Goal: Task Accomplishment & Management: Use online tool/utility

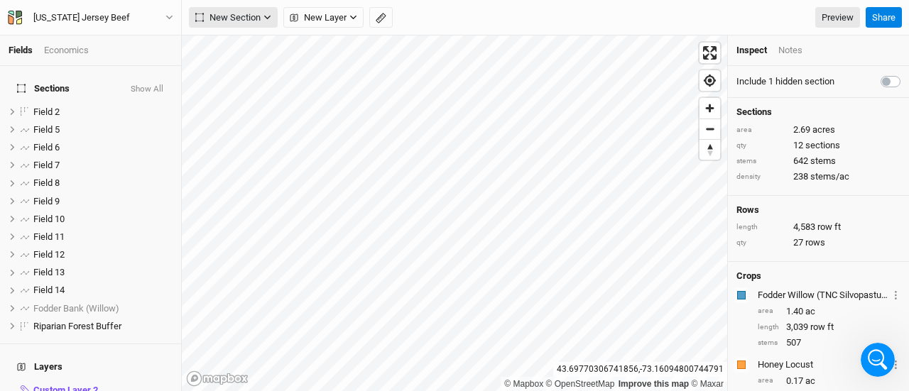
click at [246, 18] on span "New Section" at bounding box center [227, 18] width 65 height 14
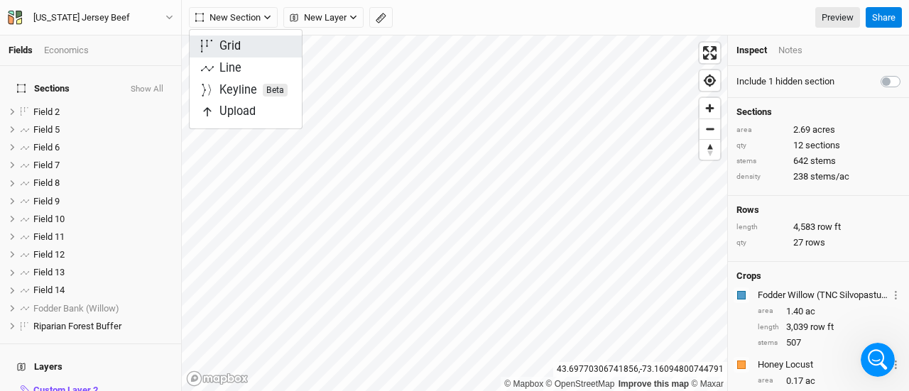
click at [244, 49] on button "Grid" at bounding box center [246, 46] width 112 height 22
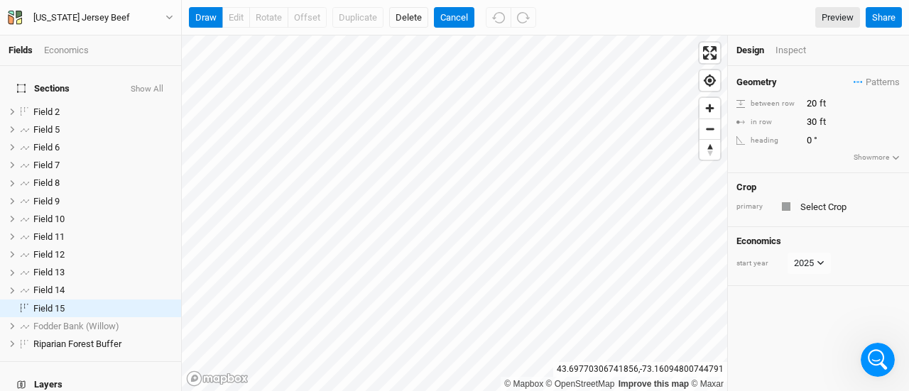
scroll to position [71, 0]
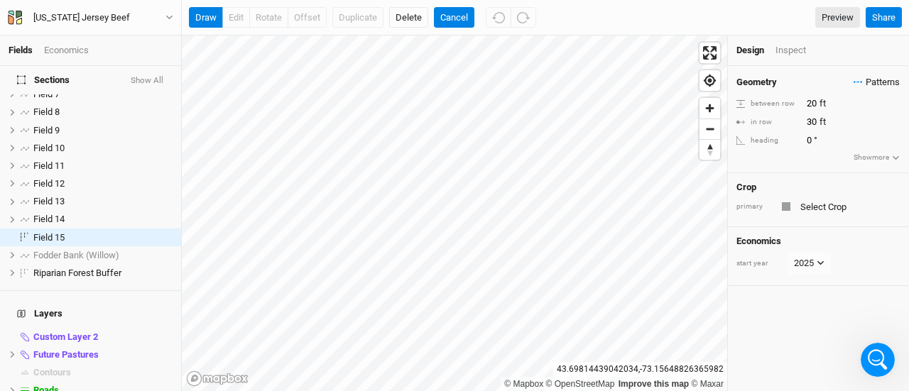
click at [853, 80] on span "Patterns" at bounding box center [876, 82] width 46 height 14
click at [886, 108] on button "view" at bounding box center [884, 108] width 39 height 22
click at [890, 107] on button "view" at bounding box center [884, 108] width 39 height 22
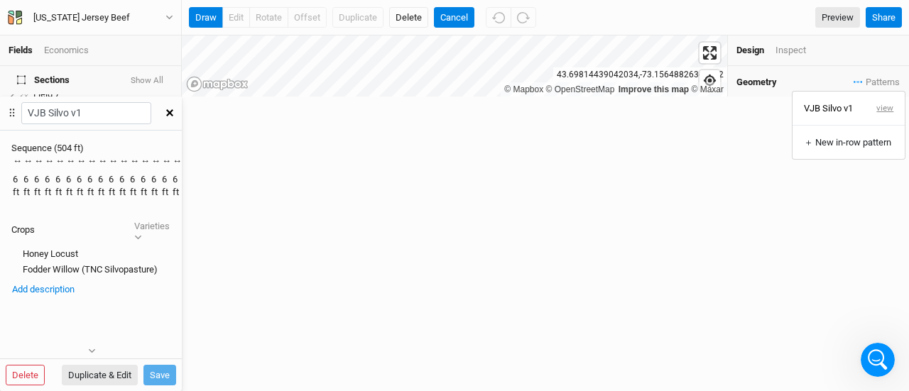
scroll to position [2, 0]
click at [18, 106] on icon at bounding box center [12, 113] width 13 height 14
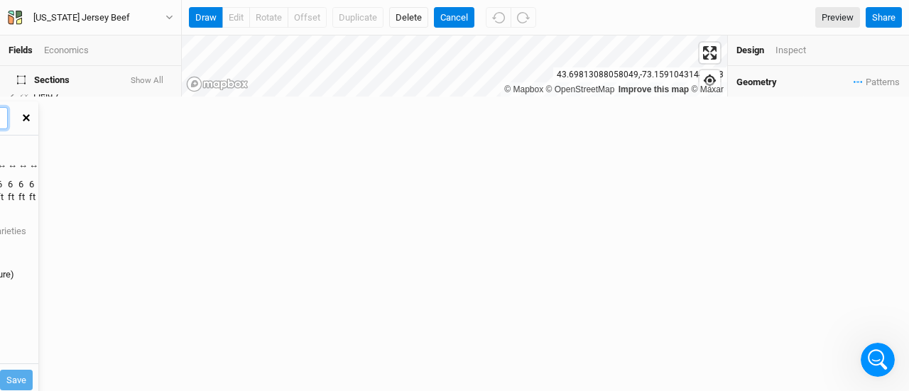
drag, startPoint x: 552, startPoint y: 62, endPoint x: 391, endPoint y: 67, distance: 161.2
click at [476, 105] on div "Fields Economics Sections Show All Field 2 hide Field 5 hide Field 6 hide Field…" at bounding box center [454, 195] width 909 height 391
click at [892, 156] on icon "button" at bounding box center [896, 158] width 8 height 8
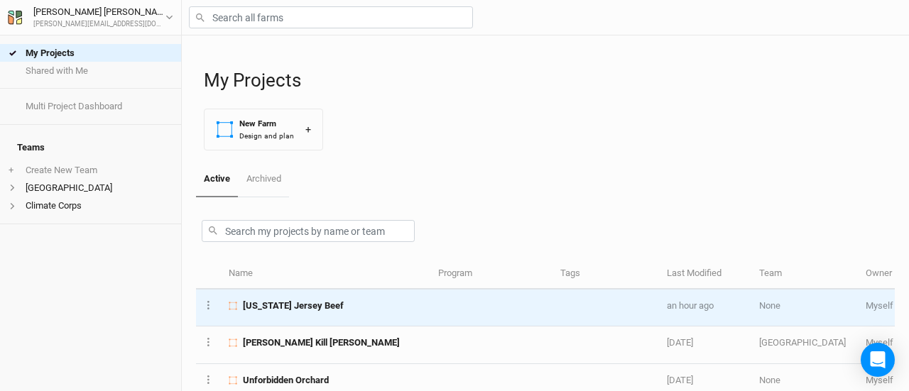
click at [299, 296] on td "[US_STATE] Jersey Beef" at bounding box center [325, 308] width 209 height 37
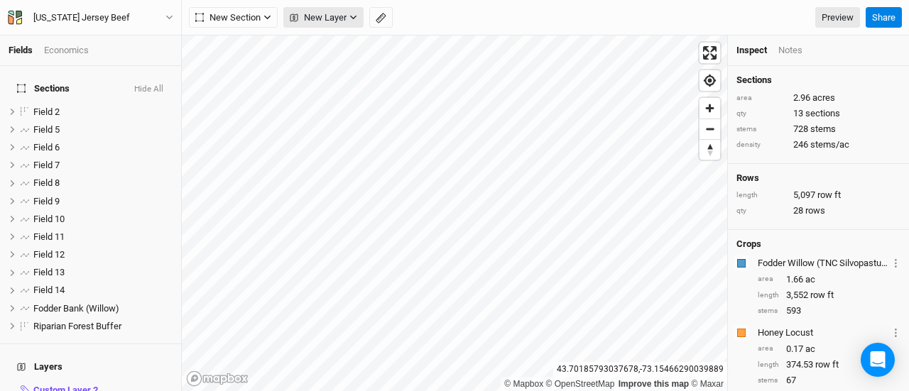
click at [328, 8] on button "New Layer" at bounding box center [323, 17] width 80 height 21
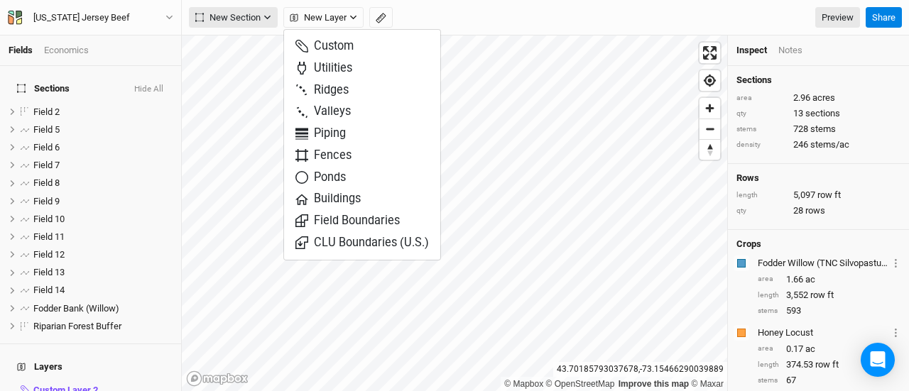
click at [255, 13] on span "New Section" at bounding box center [227, 18] width 65 height 14
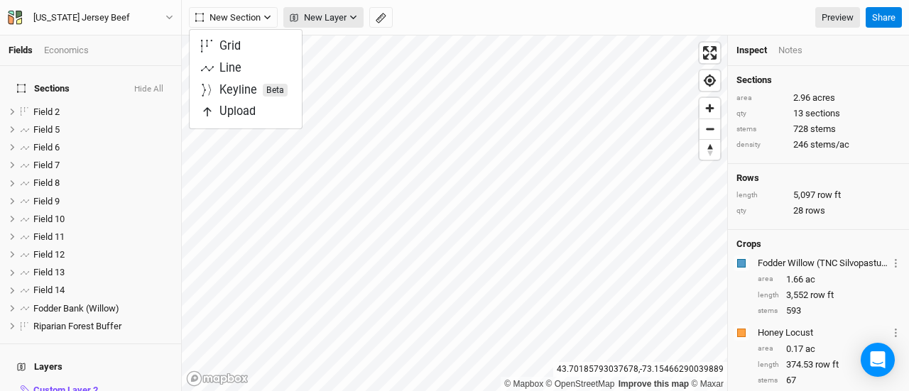
click at [329, 22] on span "New Layer" at bounding box center [318, 18] width 57 height 14
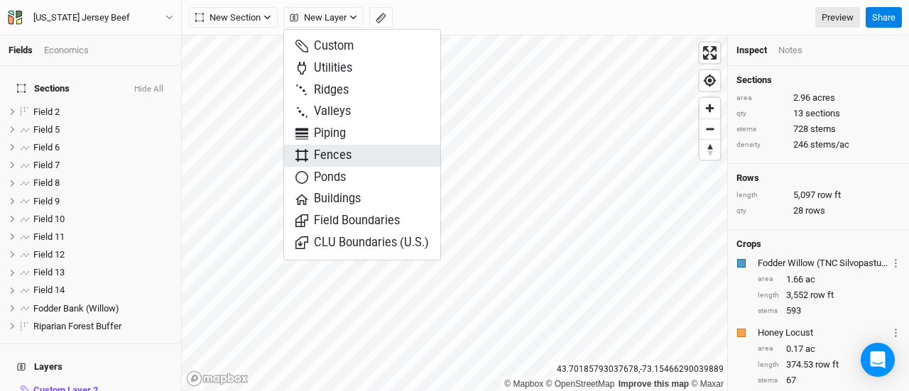
click at [344, 156] on span "Fences" at bounding box center [323, 156] width 56 height 16
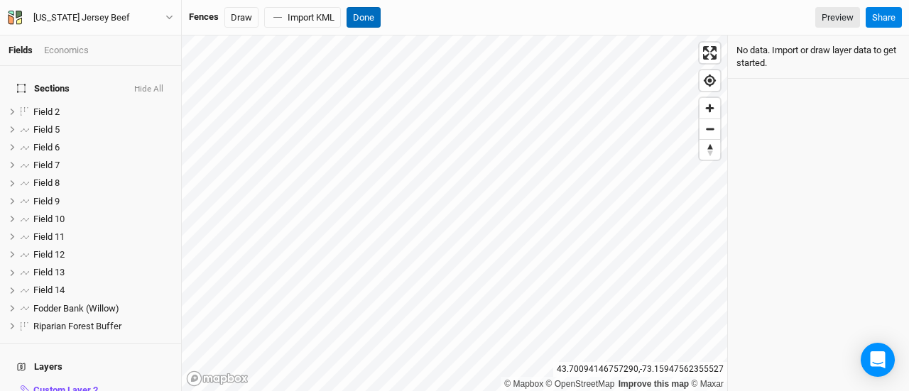
click at [361, 9] on button "Done" at bounding box center [363, 17] width 34 height 21
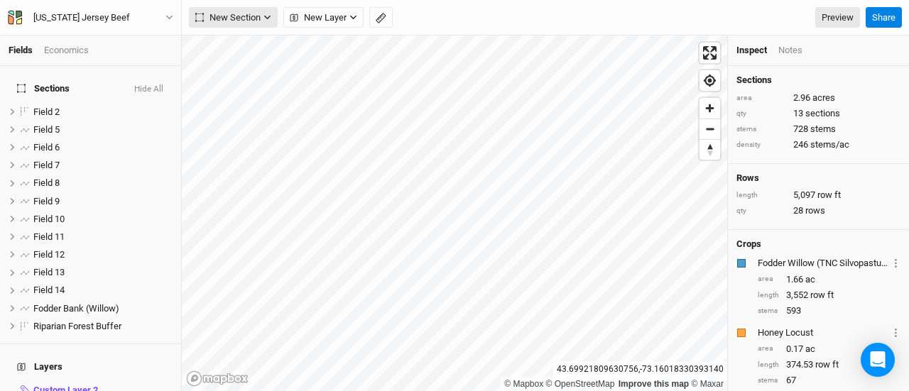
click at [250, 19] on span "New Section" at bounding box center [227, 18] width 65 height 14
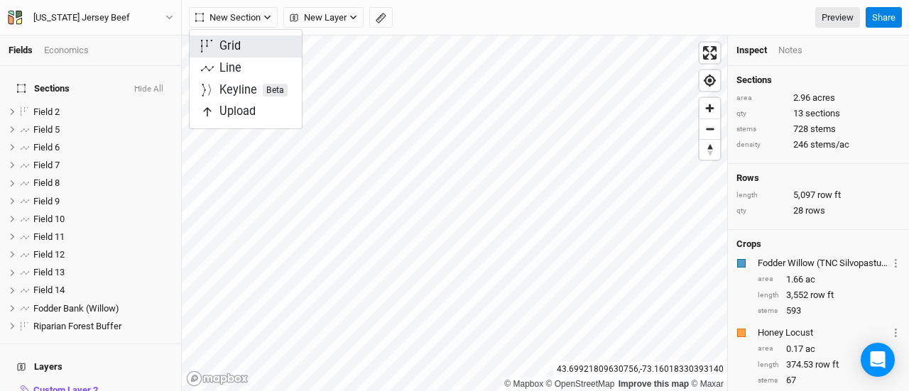
click at [247, 43] on button "Grid" at bounding box center [246, 46] width 112 height 22
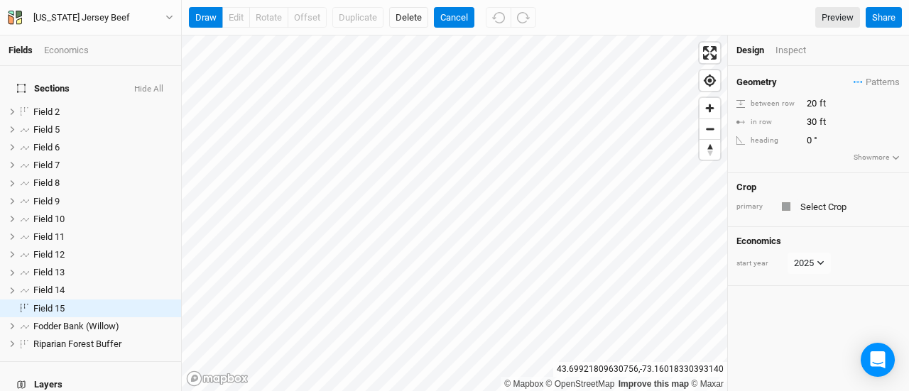
scroll to position [71, 0]
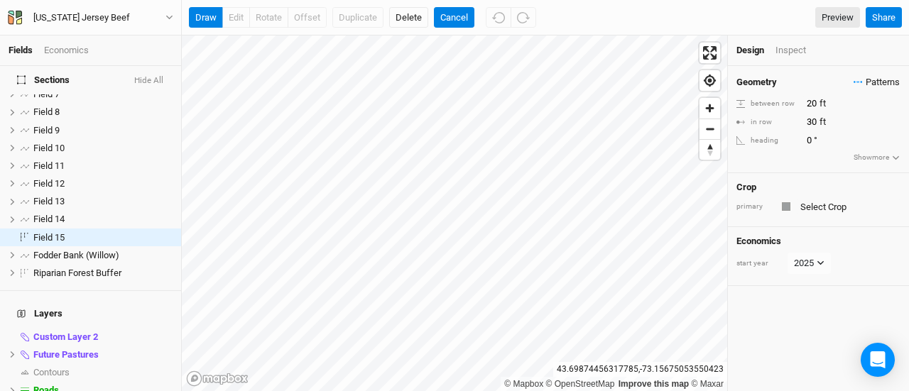
click at [874, 81] on span "Patterns" at bounding box center [876, 82] width 46 height 14
click at [838, 138] on div "＋ New in-row pattern" at bounding box center [848, 142] width 89 height 13
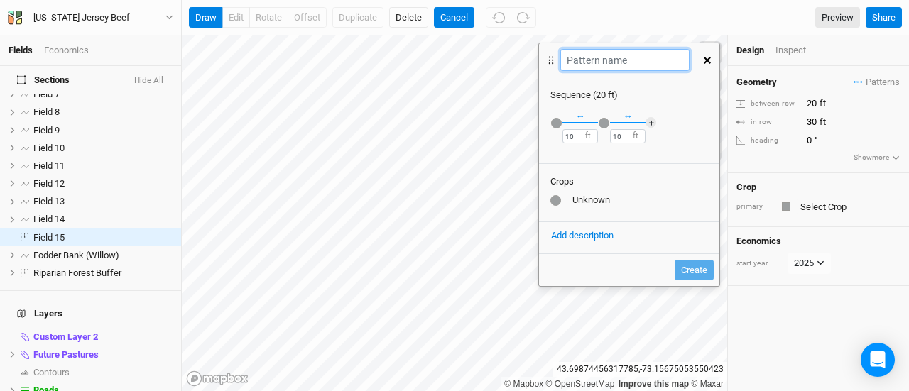
click at [606, 63] on input "text" at bounding box center [624, 60] width 128 height 22
type input "VJB Silvo v2"
click at [555, 124] on div "button" at bounding box center [556, 123] width 11 height 11
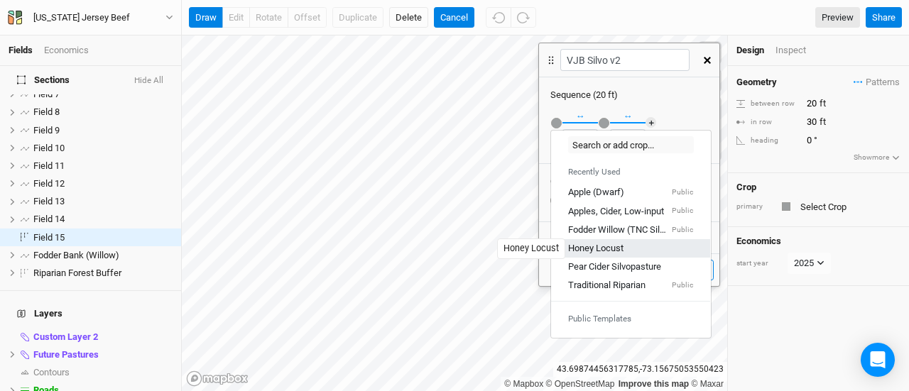
click at [593, 244] on div "Honey Locust" at bounding box center [595, 248] width 55 height 13
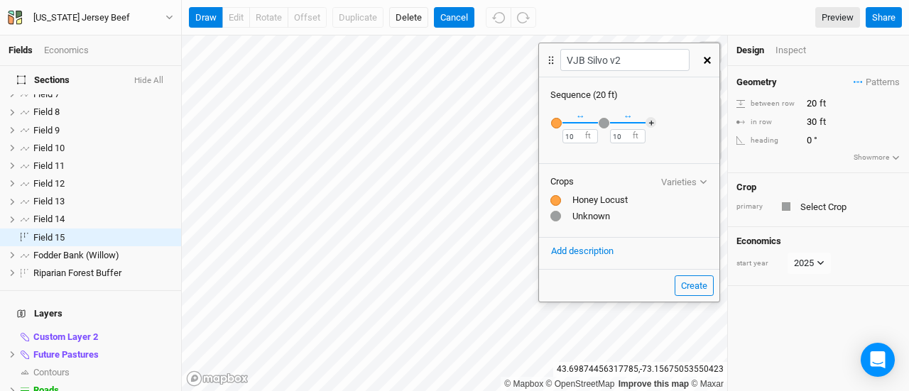
click at [603, 124] on div "button" at bounding box center [603, 123] width 11 height 11
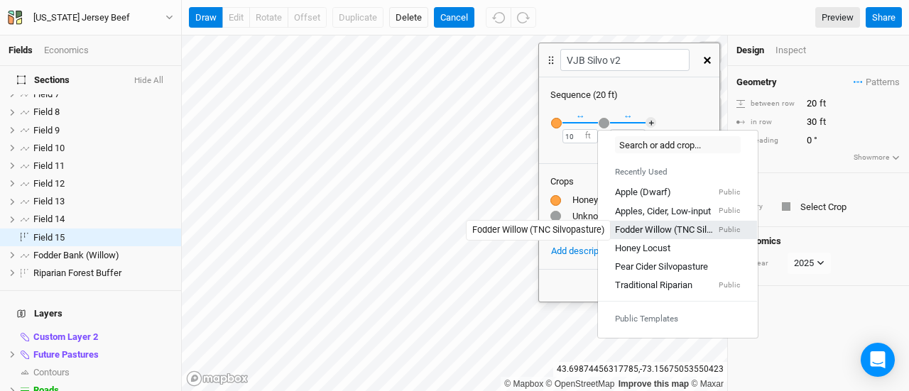
click at [637, 231] on div "Fodder Willow (TNC Silvopasture)" at bounding box center [665, 230] width 101 height 13
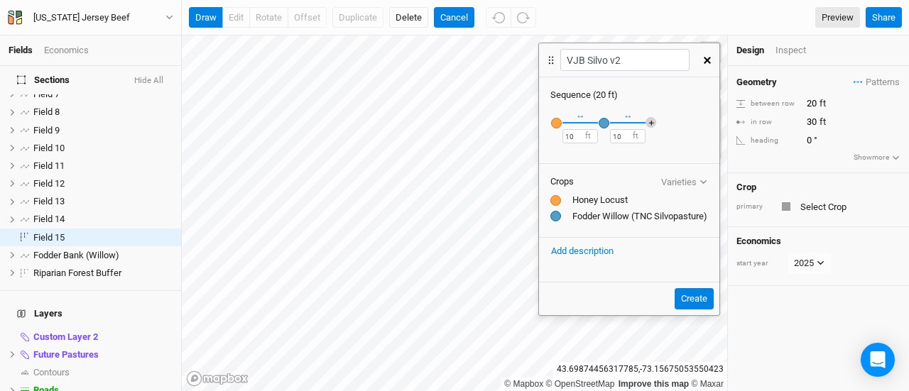
click at [651, 121] on button "＋" at bounding box center [650, 122] width 11 height 11
click at [698, 117] on button "＋" at bounding box center [698, 122] width 11 height 11
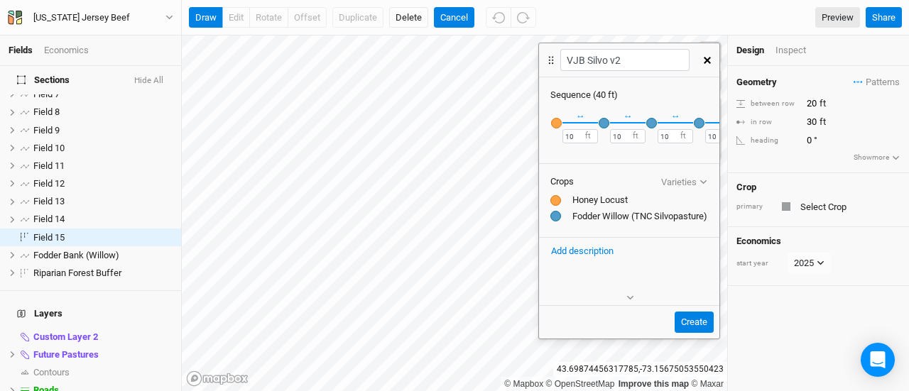
scroll to position [0, 52]
click at [696, 126] on div "× Remove Recently Used Apple (Dwarf) Public Apples, Cider, Low-input Public Fod…" at bounding box center [629, 131] width 180 height 59
click at [571, 134] on input "10" at bounding box center [579, 136] width 35 height 14
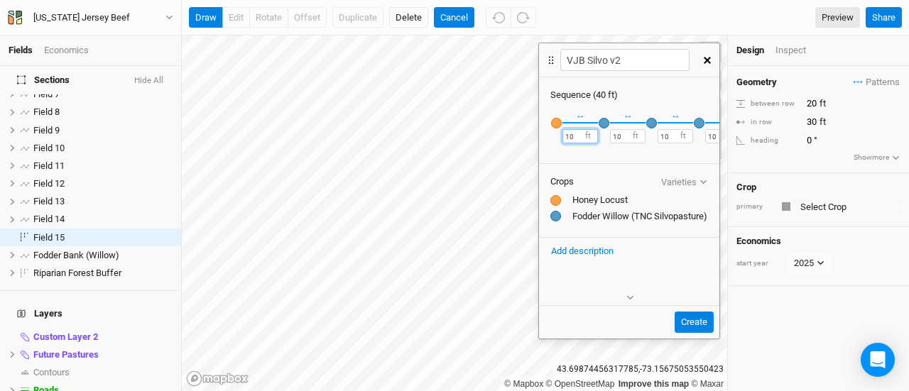
click at [530, 134] on div "Fields Economics Sections Hide All Field 2 hide Field 5 hide Field 6 hide Field…" at bounding box center [454, 195] width 909 height 391
type input "6"
drag, startPoint x: 625, startPoint y: 133, endPoint x: 598, endPoint y: 138, distance: 28.0
click at [598, 138] on div "× Remove Recently Used Apple (Dwarf) Public Apples, Cider, Low-input Public Fod…" at bounding box center [629, 131] width 180 height 59
type input "6"
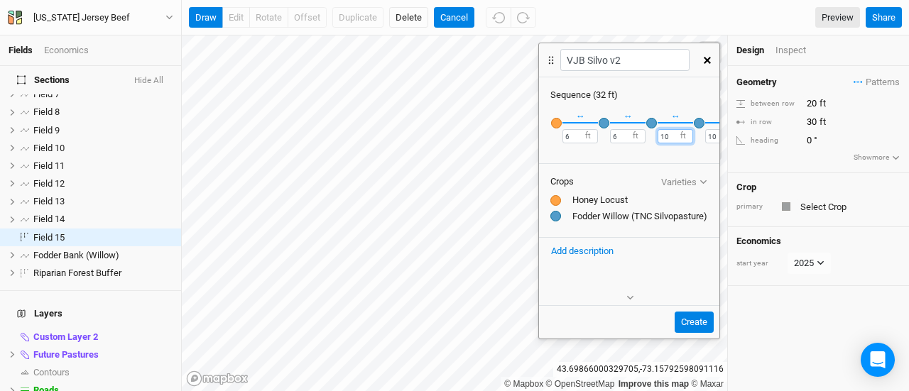
drag, startPoint x: 670, startPoint y: 134, endPoint x: 647, endPoint y: 136, distance: 22.8
click at [647, 136] on div "× Remove Recently Used Apple (Dwarf) Public Apples, Cider, Low-input Public Fod…" at bounding box center [629, 131] width 180 height 59
type input "6"
drag, startPoint x: 661, startPoint y: 136, endPoint x: 645, endPoint y: 137, distance: 16.4
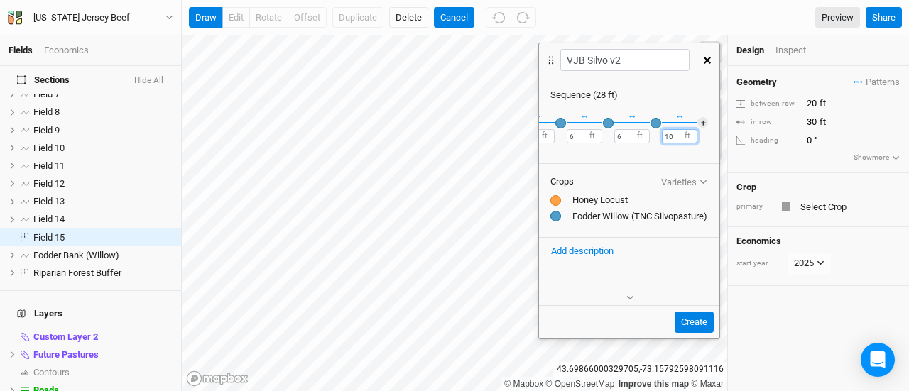
click at [645, 137] on div "× Remove Recently Used Apple (Dwarf) Public Apples, Cider, Low-input Public Fod…" at bounding box center [629, 131] width 180 height 59
type input "6"
click at [697, 122] on button "＋" at bounding box center [702, 122] width 11 height 11
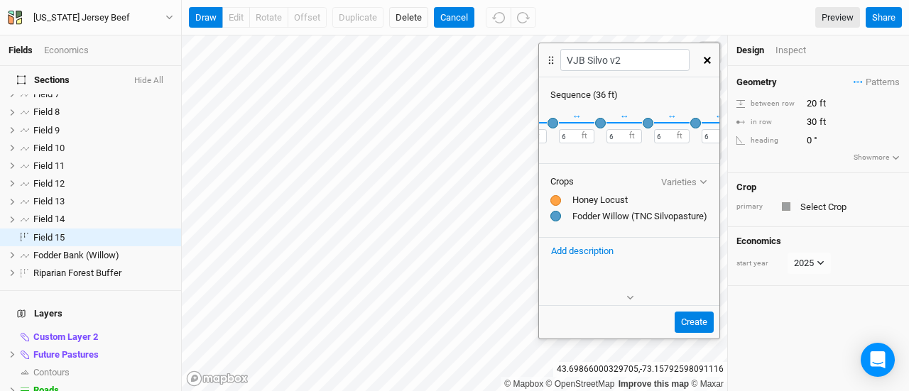
scroll to position [0, 146]
click at [697, 122] on button "＋" at bounding box center [702, 122] width 11 height 11
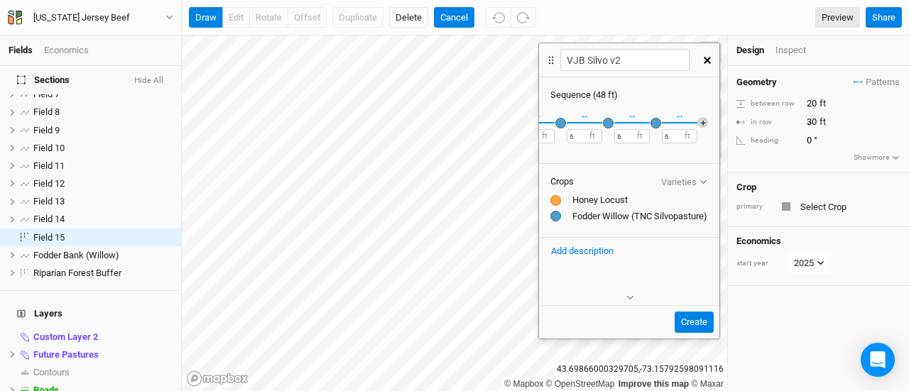
click at [697, 122] on button "＋" at bounding box center [702, 122] width 11 height 11
click at [695, 316] on button "Create" at bounding box center [693, 322] width 39 height 21
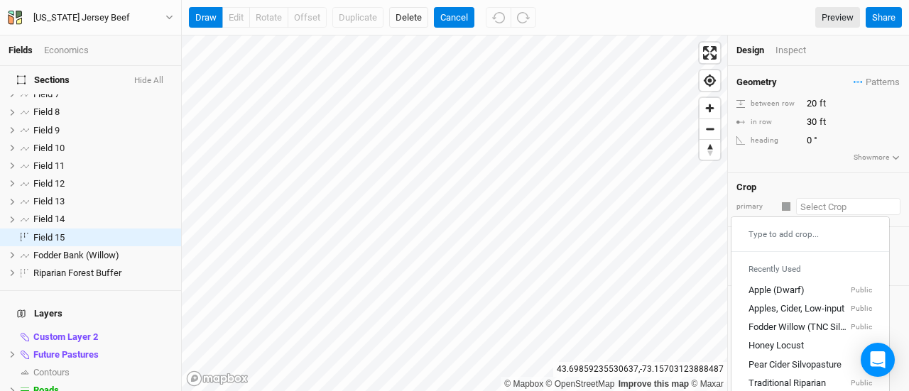
click at [822, 206] on input "text" at bounding box center [848, 206] width 104 height 17
click at [862, 84] on span "Patterns" at bounding box center [876, 82] width 46 height 14
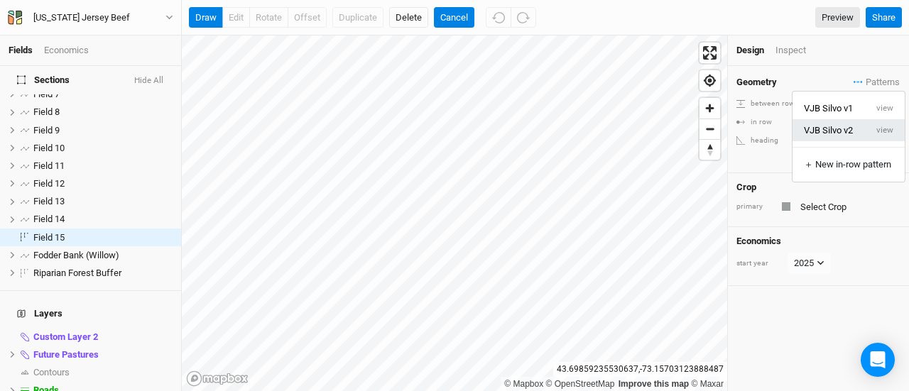
click at [841, 124] on button "VJB Silvo v2" at bounding box center [828, 130] width 73 height 22
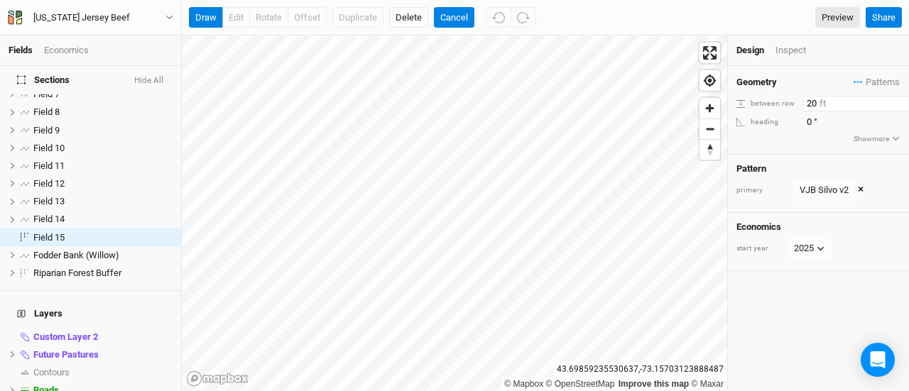
click at [811, 102] on input "20" at bounding box center [864, 104] width 124 height 16
type input "40"
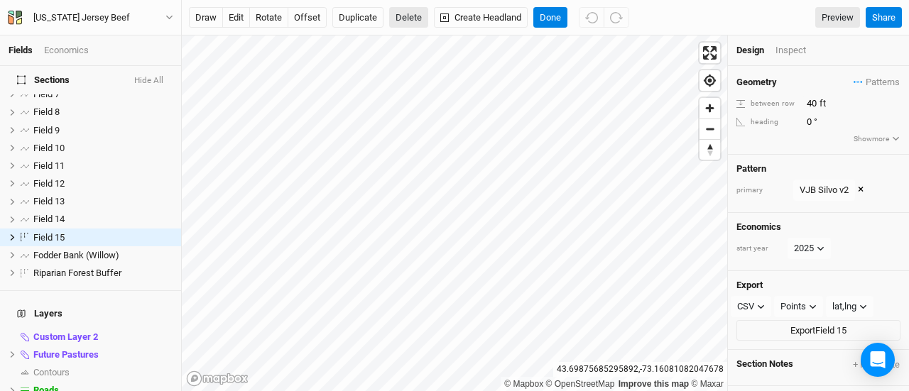
click at [400, 16] on button "Delete" at bounding box center [408, 17] width 39 height 21
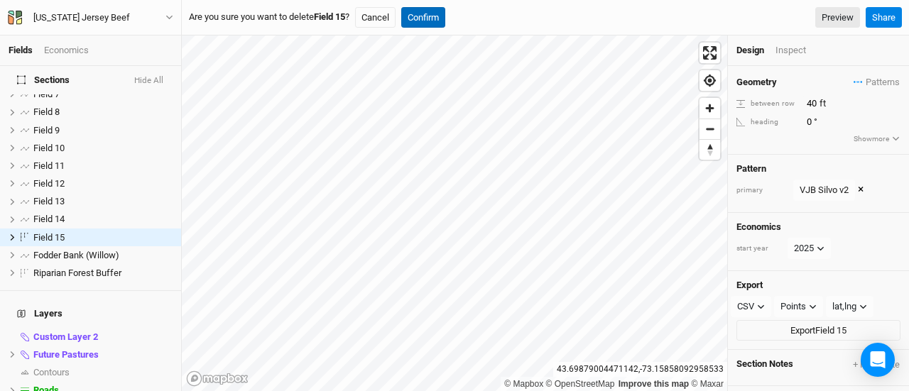
click at [442, 16] on button "Confirm" at bounding box center [423, 17] width 44 height 21
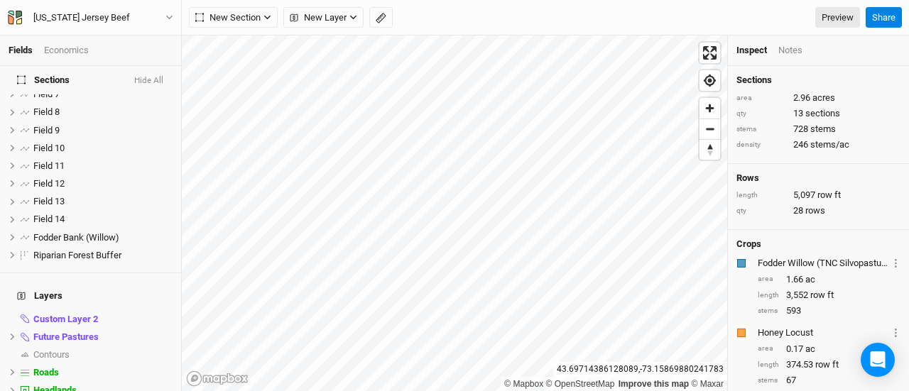
click at [651, 31] on div "Fields Economics Sections Hide All Field 2 hide Field 5 hide Field 6 hide Field…" at bounding box center [454, 195] width 909 height 391
click at [327, 20] on span "New Layer" at bounding box center [318, 18] width 57 height 14
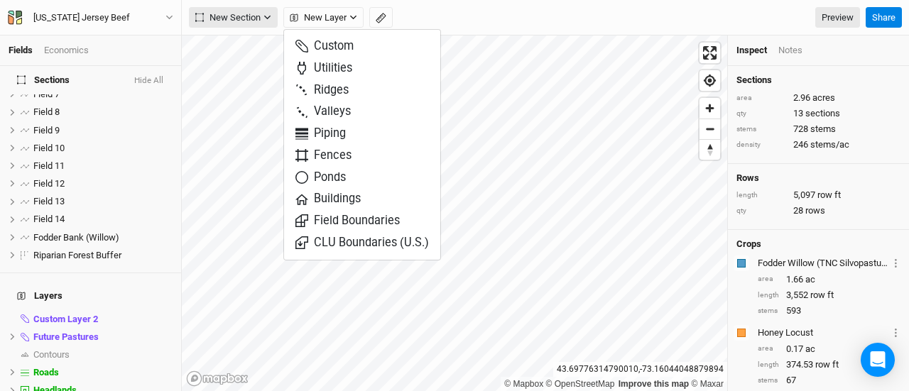
click at [213, 21] on span "New Section" at bounding box center [227, 18] width 65 height 14
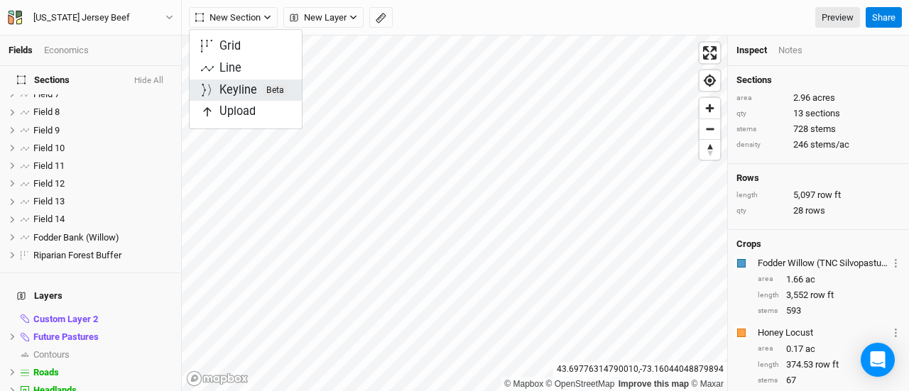
click at [231, 87] on div "Keyline Beta" at bounding box center [253, 90] width 68 height 16
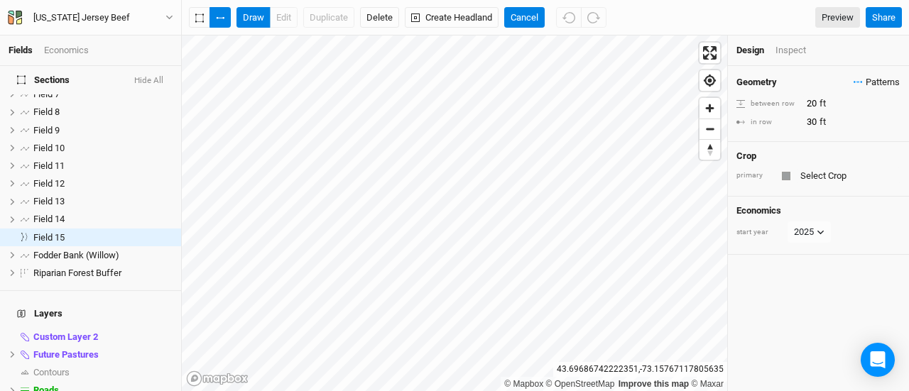
click at [866, 83] on span "Patterns" at bounding box center [876, 82] width 46 height 14
click at [815, 131] on button "VJB Silvo v2" at bounding box center [828, 130] width 73 height 22
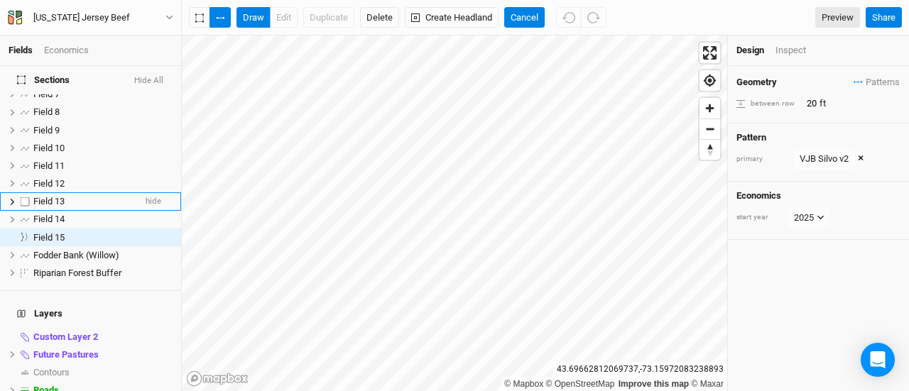
scroll to position [70, 0]
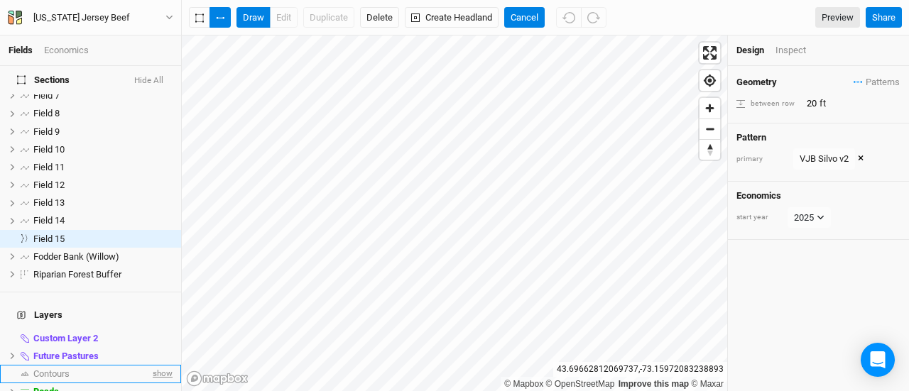
click at [150, 365] on span "show" at bounding box center [161, 374] width 23 height 18
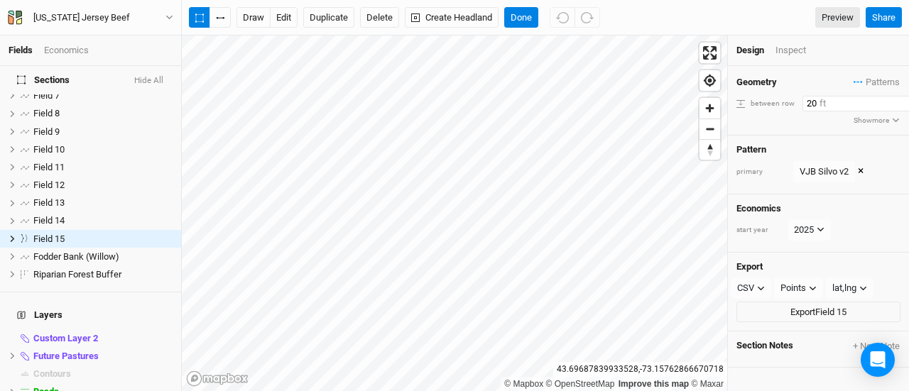
click at [808, 97] on input "20" at bounding box center [864, 104] width 124 height 16
type input "40"
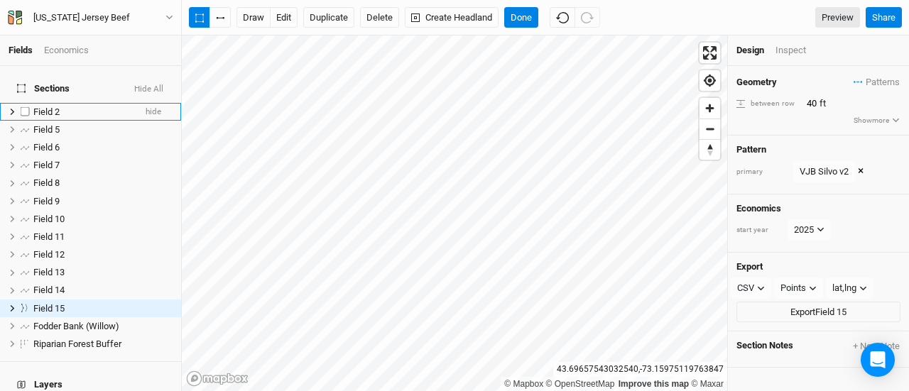
click at [25, 103] on label at bounding box center [25, 112] width 18 height 18
click at [25, 107] on input "checkbox" at bounding box center [25, 111] width 9 height 9
checkbox input "true"
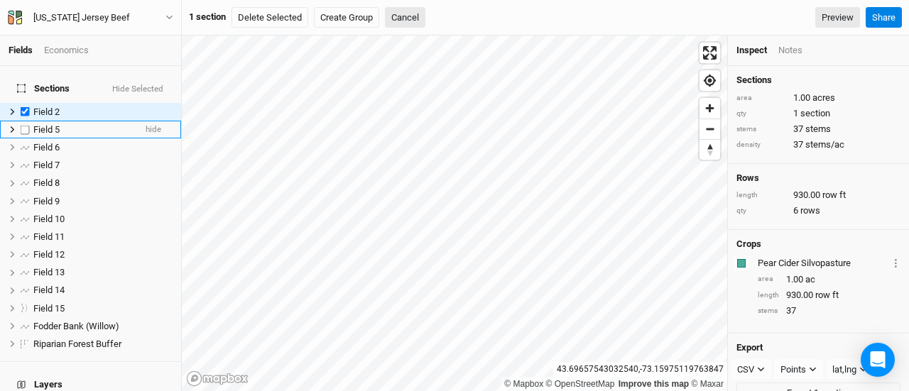
click at [24, 121] on label at bounding box center [25, 130] width 18 height 18
click at [24, 125] on input "checkbox" at bounding box center [25, 129] width 9 height 9
checkbox input "true"
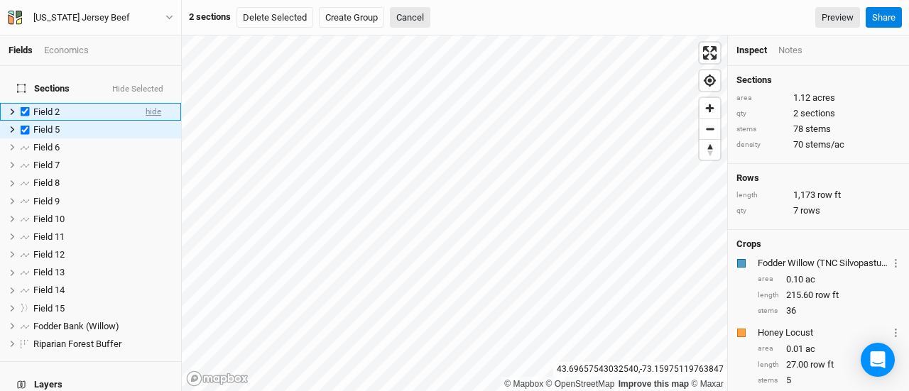
click at [146, 103] on span "hide" at bounding box center [154, 112] width 16 height 18
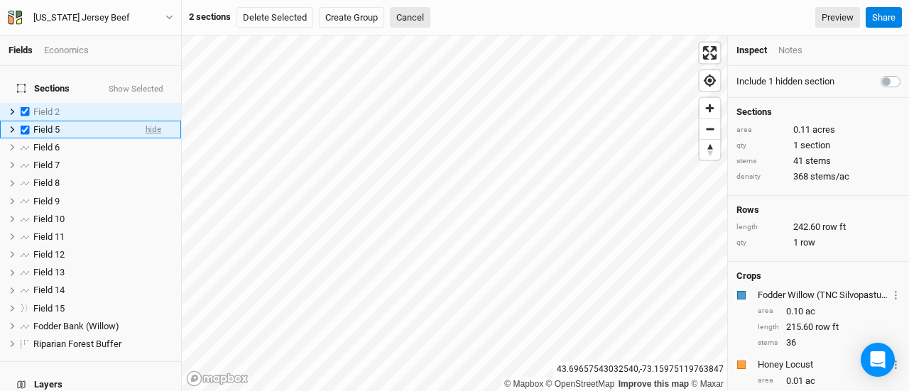
click at [146, 121] on span "hide" at bounding box center [154, 130] width 16 height 18
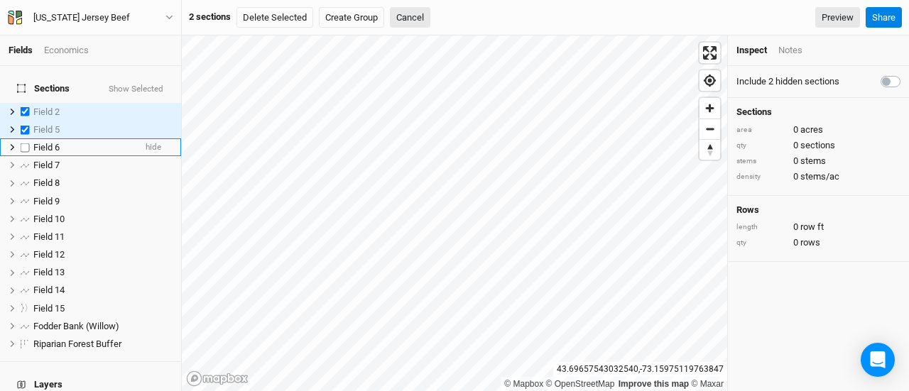
click at [23, 139] on label at bounding box center [25, 147] width 18 height 18
click at [23, 143] on input "checkbox" at bounding box center [25, 147] width 9 height 9
checkbox input "true"
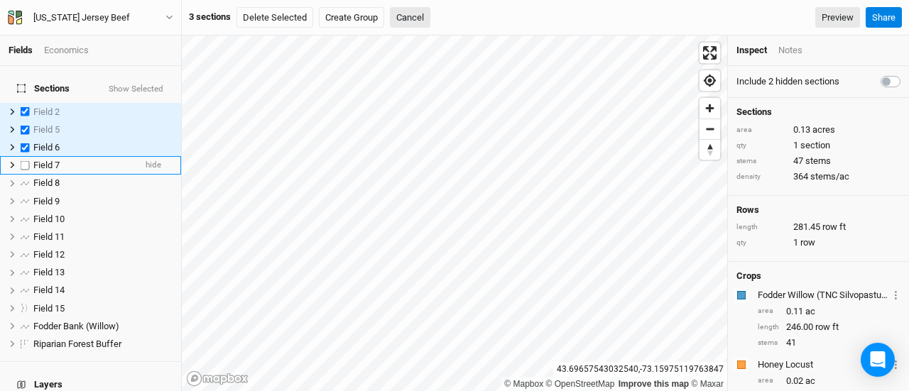
click at [24, 157] on label at bounding box center [25, 165] width 18 height 18
click at [24, 160] on input "checkbox" at bounding box center [25, 164] width 9 height 9
checkbox input "true"
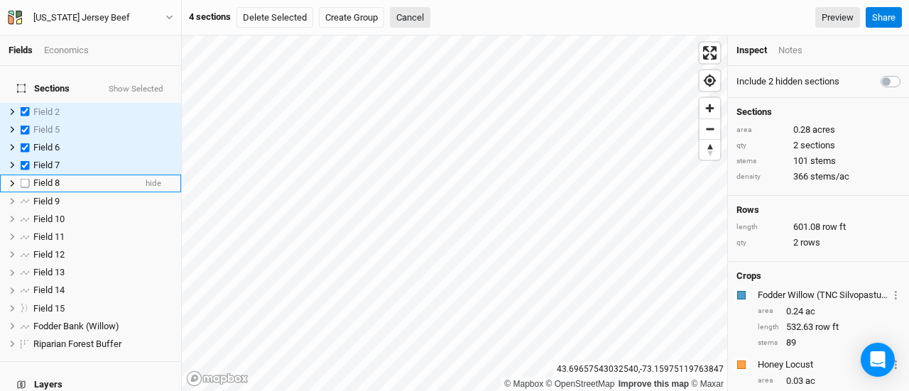
click at [27, 178] on label at bounding box center [25, 184] width 18 height 18
click at [27, 179] on input "checkbox" at bounding box center [25, 183] width 9 height 9
checkbox input "true"
click at [27, 194] on label at bounding box center [25, 201] width 18 height 18
click at [27, 197] on input "checkbox" at bounding box center [25, 201] width 9 height 9
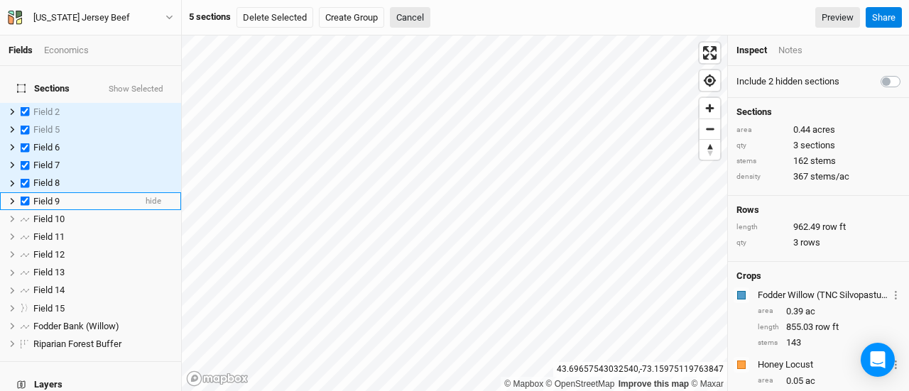
checkbox input "true"
click at [27, 210] on label at bounding box center [25, 219] width 18 height 18
click at [27, 214] on input "checkbox" at bounding box center [25, 218] width 9 height 9
checkbox input "true"
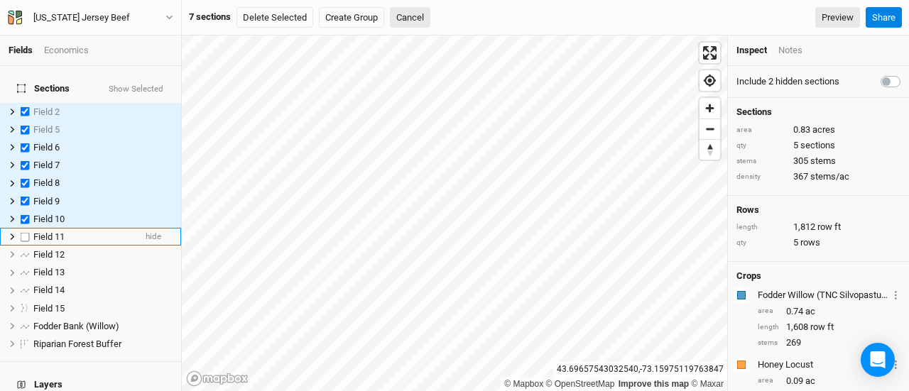
click at [27, 228] on label at bounding box center [25, 237] width 18 height 18
click at [27, 232] on input "checkbox" at bounding box center [25, 236] width 9 height 9
checkbox input "true"
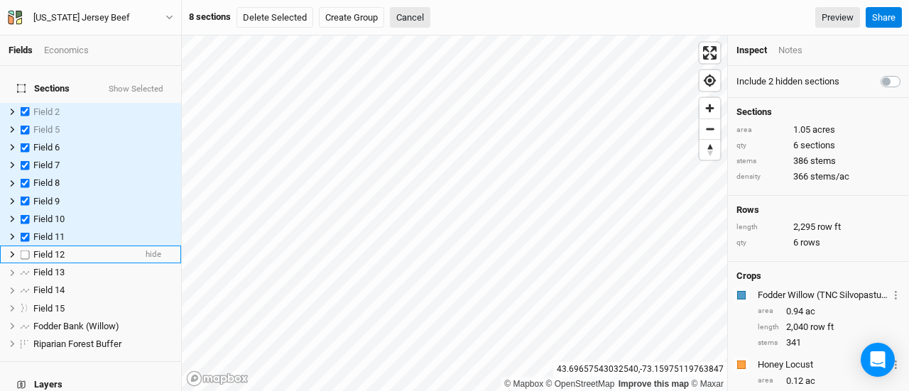
click at [26, 246] on label at bounding box center [25, 255] width 18 height 18
click at [26, 250] on input "checkbox" at bounding box center [25, 254] width 9 height 9
checkbox input "true"
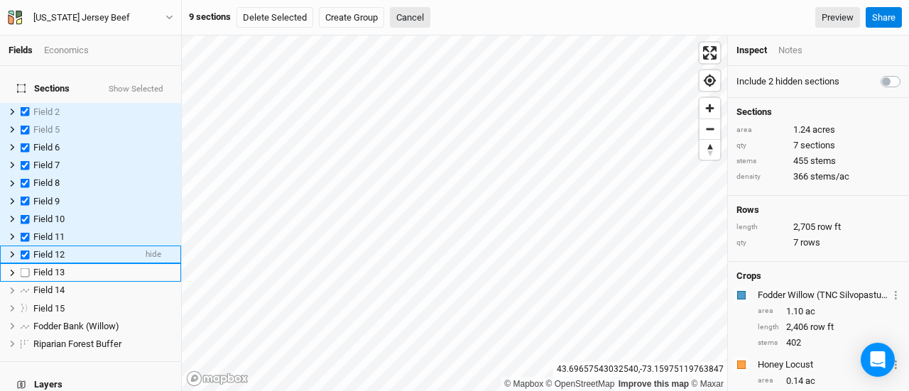
scroll to position [17, 0]
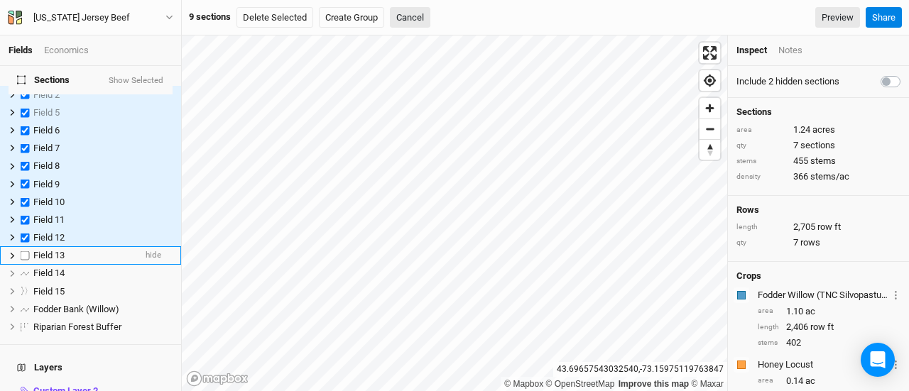
click at [23, 247] on label at bounding box center [25, 256] width 18 height 18
click at [23, 251] on input "checkbox" at bounding box center [25, 255] width 9 height 9
checkbox input "true"
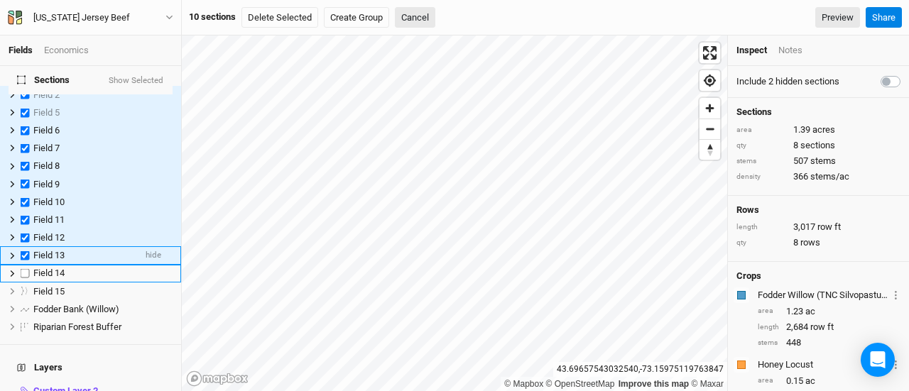
scroll to position [35, 0]
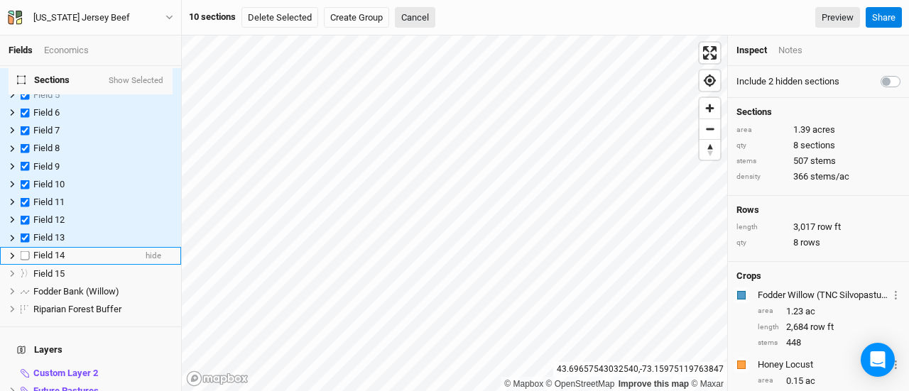
click at [26, 247] on label at bounding box center [25, 256] width 18 height 18
click at [26, 251] on input "checkbox" at bounding box center [25, 255] width 9 height 9
checkbox input "true"
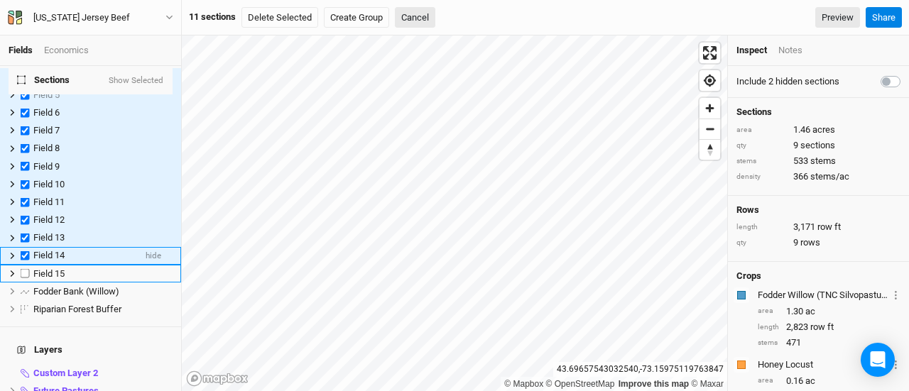
scroll to position [53, 0]
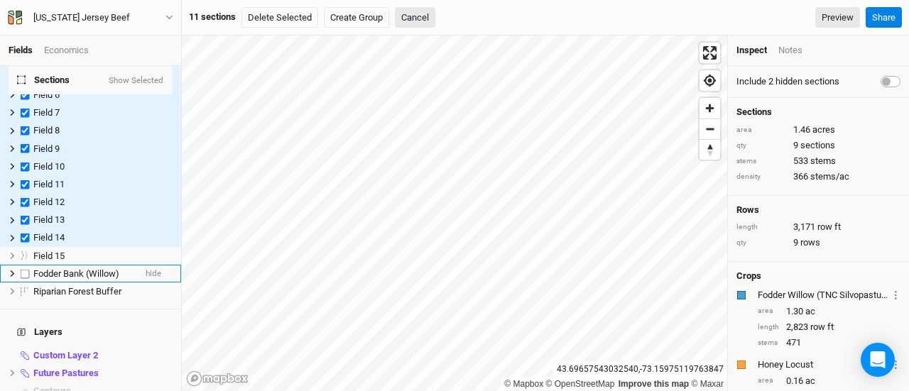
click at [24, 265] on label at bounding box center [25, 274] width 18 height 18
click at [24, 269] on input "checkbox" at bounding box center [25, 273] width 9 height 9
checkbox input "true"
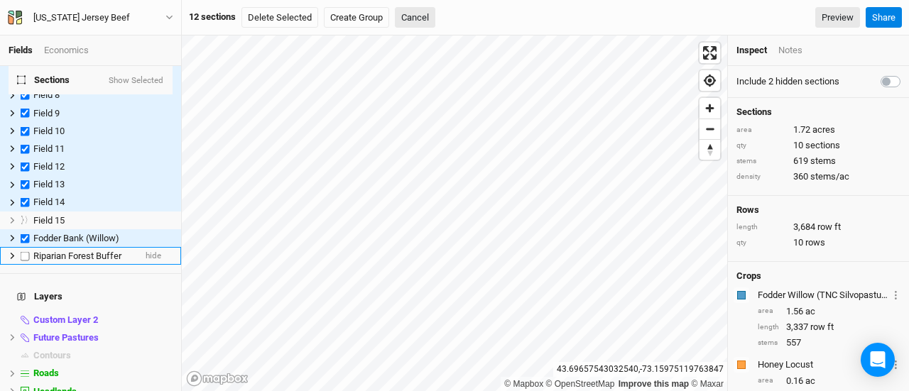
click at [24, 247] on label at bounding box center [25, 256] width 18 height 18
click at [24, 251] on input "checkbox" at bounding box center [25, 255] width 9 height 9
checkbox input "true"
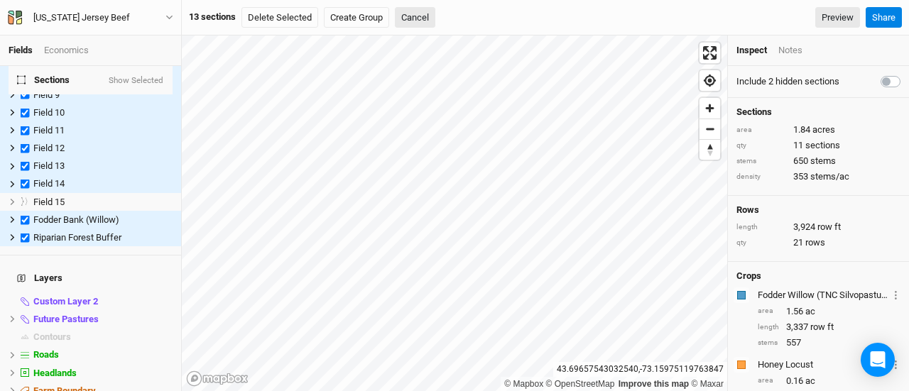
click at [150, 77] on button "Show Selected" at bounding box center [136, 81] width 56 height 10
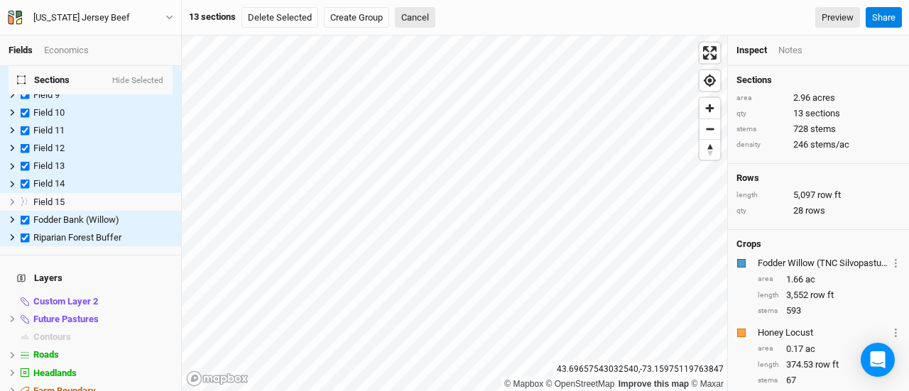
click at [149, 77] on button "Hide Selected" at bounding box center [137, 81] width 53 height 10
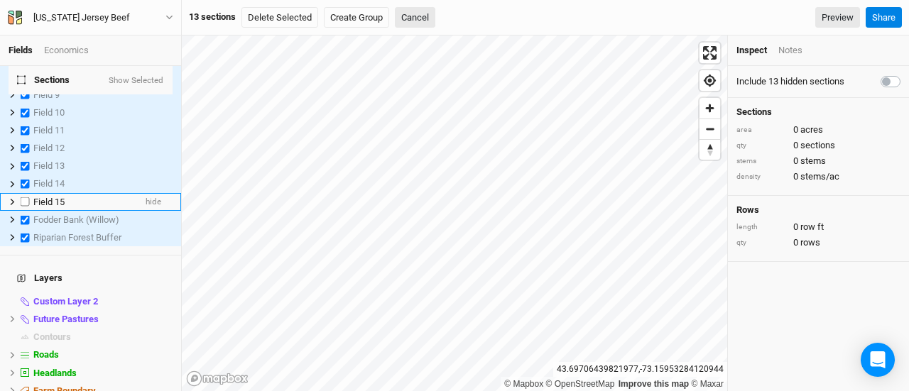
click at [68, 197] on div "Field 15" at bounding box center [83, 202] width 101 height 11
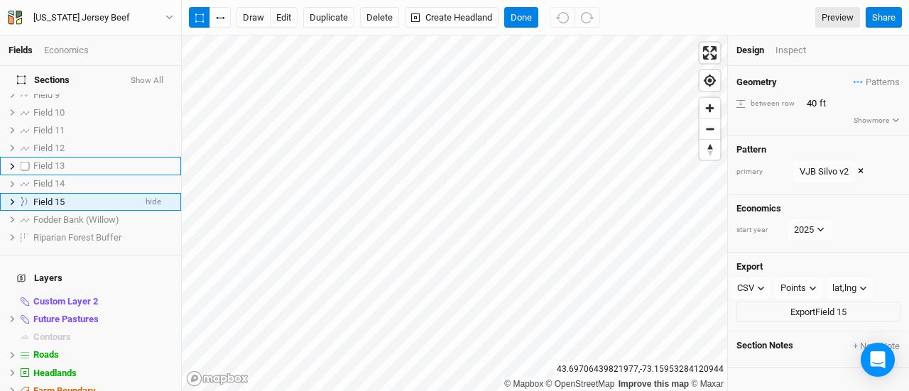
scroll to position [70, 0]
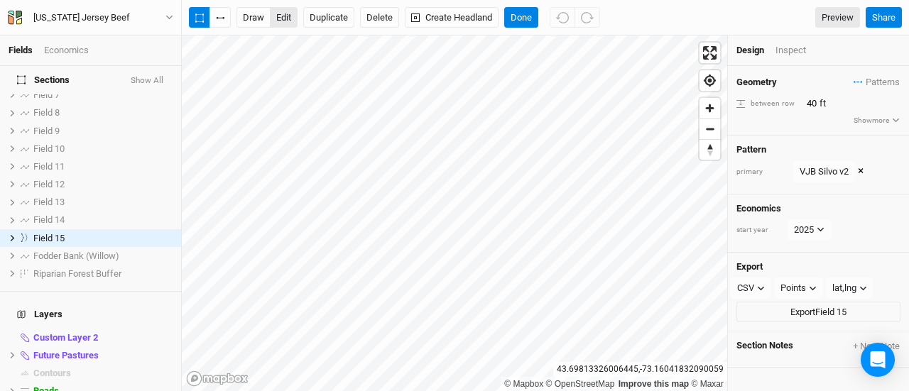
click at [285, 17] on button "edit" at bounding box center [284, 17] width 28 height 21
click at [522, 16] on button "Done" at bounding box center [521, 17] width 34 height 21
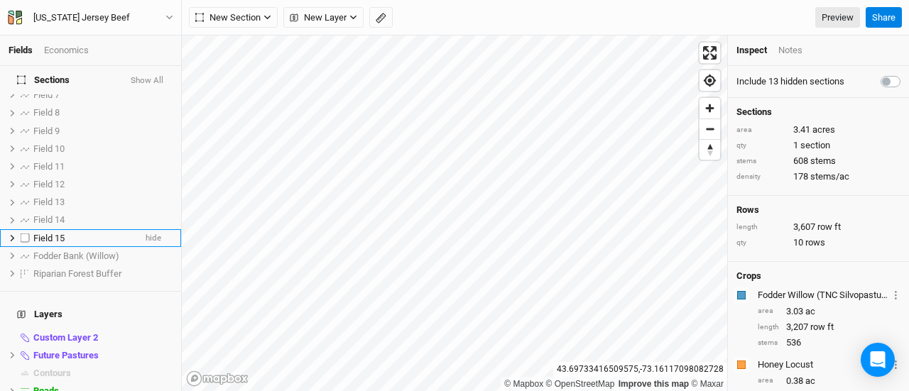
click at [60, 233] on span "Field 15" at bounding box center [48, 238] width 31 height 11
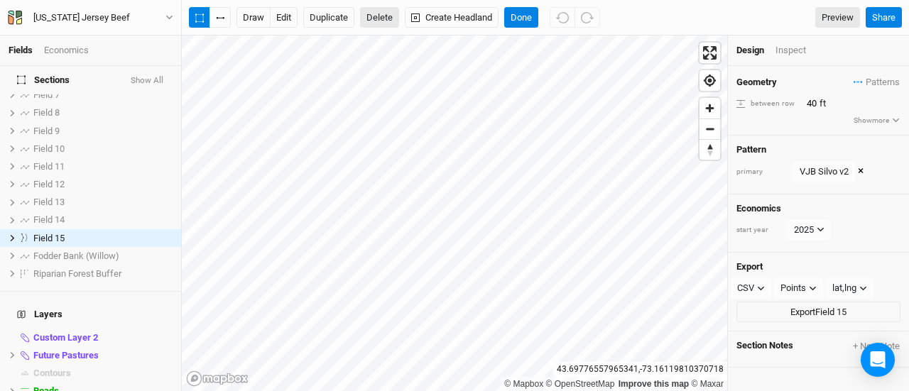
click at [365, 15] on button "Delete" at bounding box center [379, 17] width 39 height 21
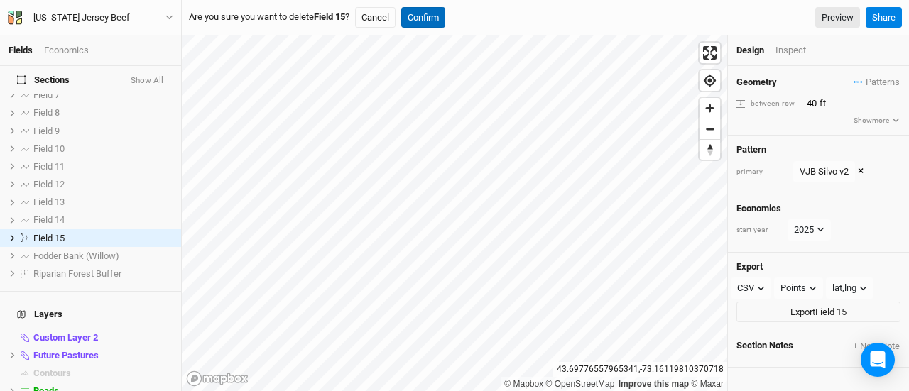
click at [431, 16] on button "Confirm" at bounding box center [423, 17] width 44 height 21
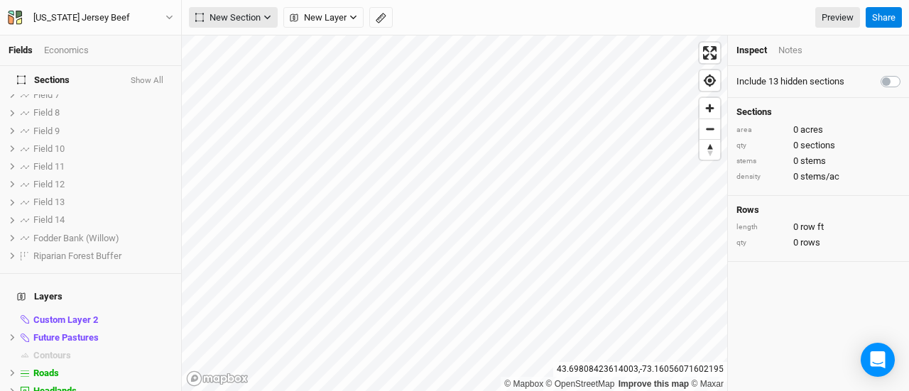
click at [234, 16] on span "New Section" at bounding box center [227, 18] width 65 height 14
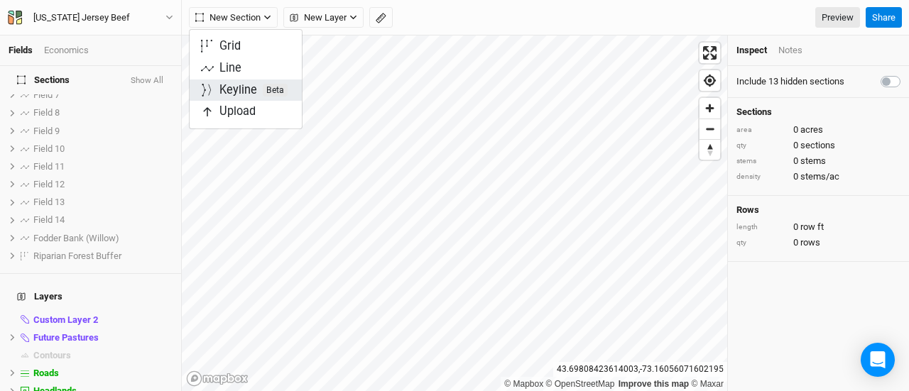
click at [229, 89] on div "Keyline Beta" at bounding box center [253, 90] width 68 height 16
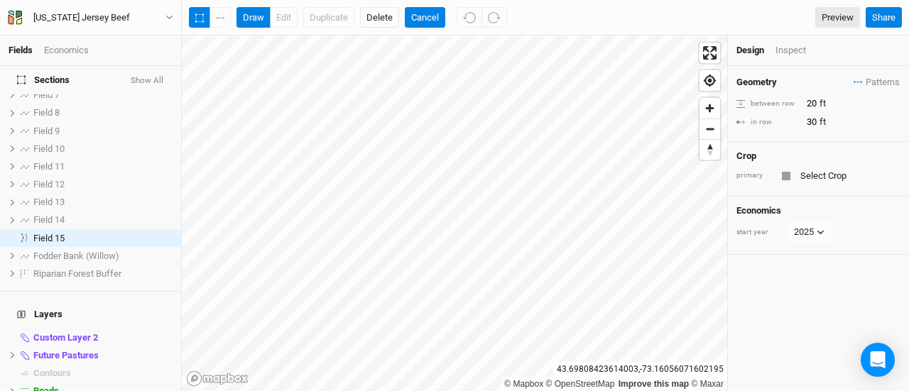
scroll to position [71, 0]
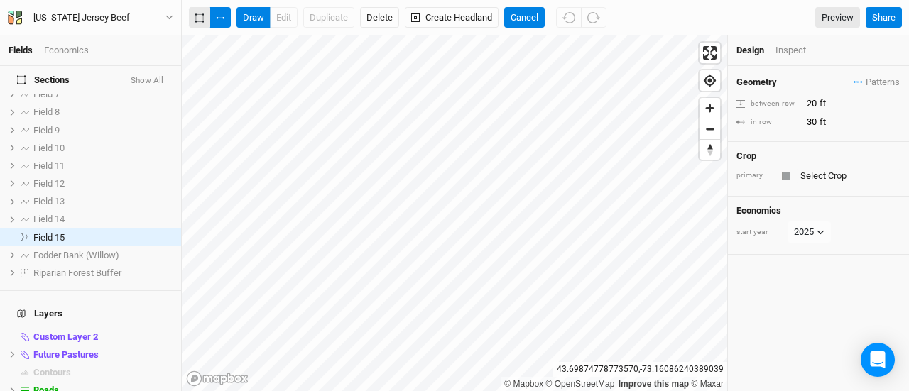
click at [201, 15] on icon "button" at bounding box center [199, 17] width 9 height 9
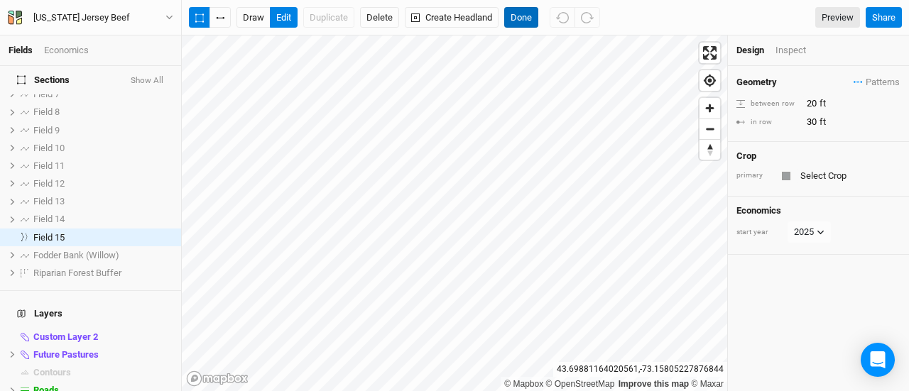
click at [521, 14] on button "Done" at bounding box center [521, 17] width 34 height 21
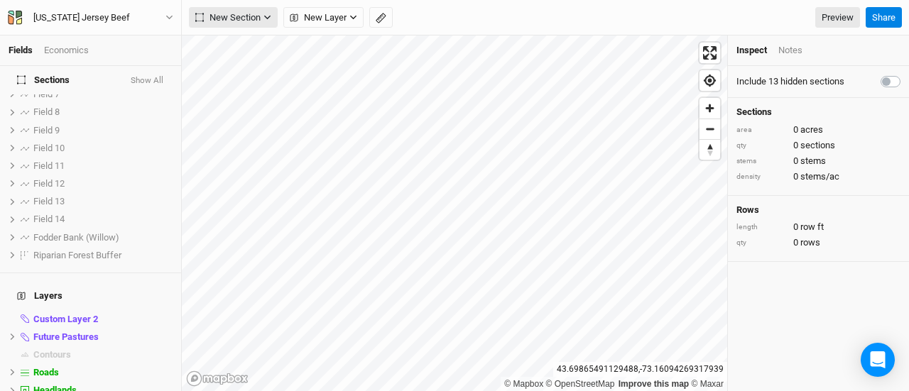
click at [218, 22] on span "New Section" at bounding box center [227, 18] width 65 height 14
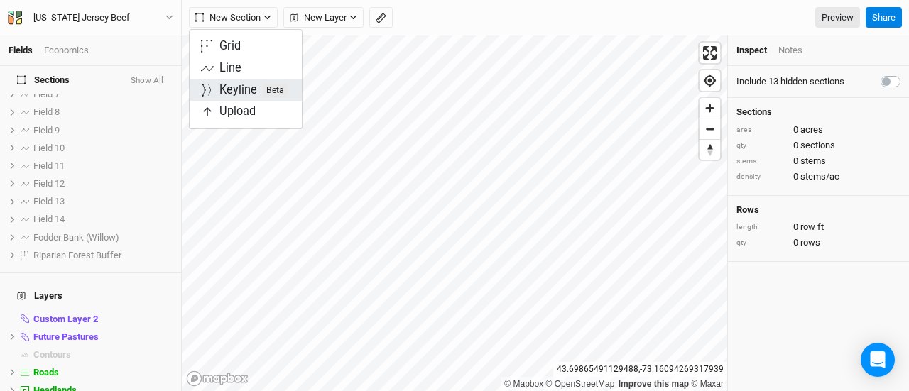
click at [233, 93] on div "Keyline Beta" at bounding box center [253, 90] width 68 height 16
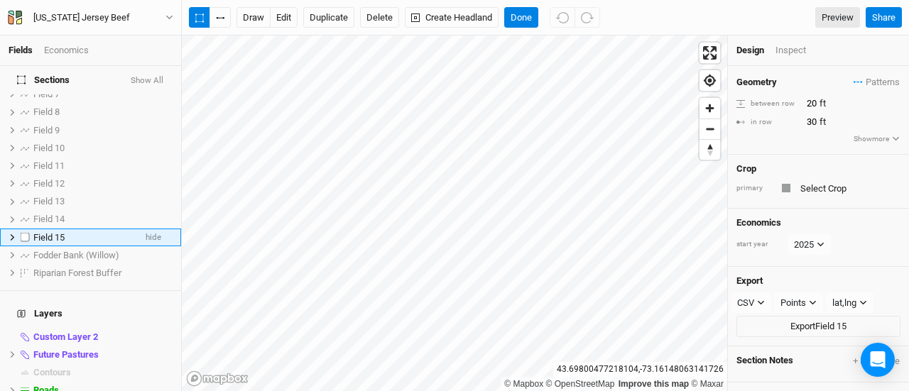
click at [152, 229] on li "Field 15 hide" at bounding box center [90, 238] width 181 height 18
click at [28, 231] on label at bounding box center [25, 238] width 18 height 18
click at [28, 233] on input "checkbox" at bounding box center [25, 237] width 9 height 9
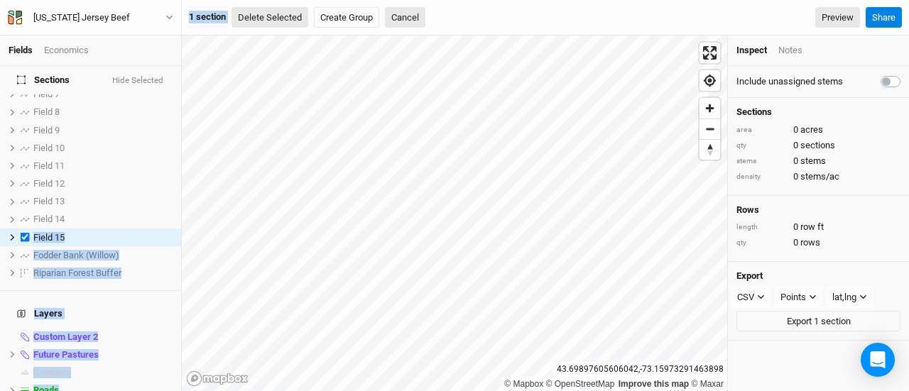
drag, startPoint x: 28, startPoint y: 231, endPoint x: 266, endPoint y: 16, distance: 320.7
click at [266, 16] on div "Fields Economics Sections Hide Selected Field 2 show Field 5 show Field 6 show …" at bounding box center [454, 195] width 909 height 391
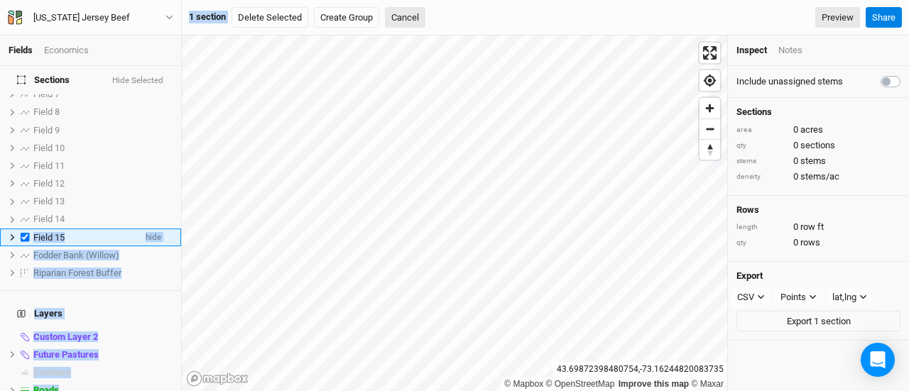
click at [28, 229] on label at bounding box center [25, 238] width 18 height 18
click at [28, 233] on input "checkbox" at bounding box center [25, 237] width 9 height 9
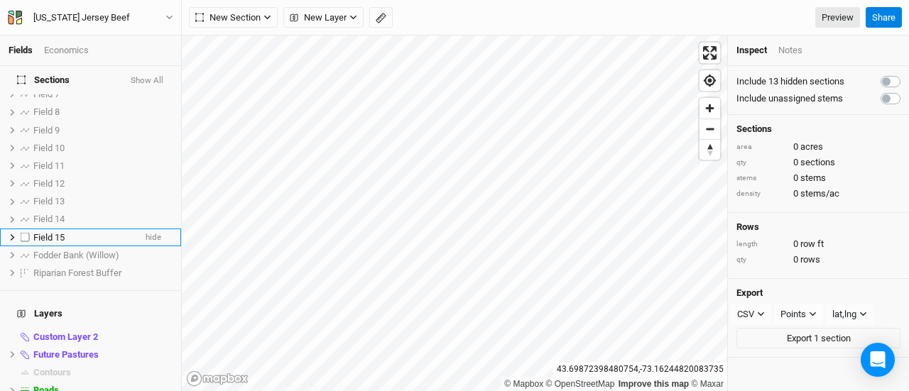
click at [28, 229] on label at bounding box center [25, 238] width 18 height 18
click at [28, 233] on input "checkbox" at bounding box center [25, 237] width 9 height 9
checkbox input "true"
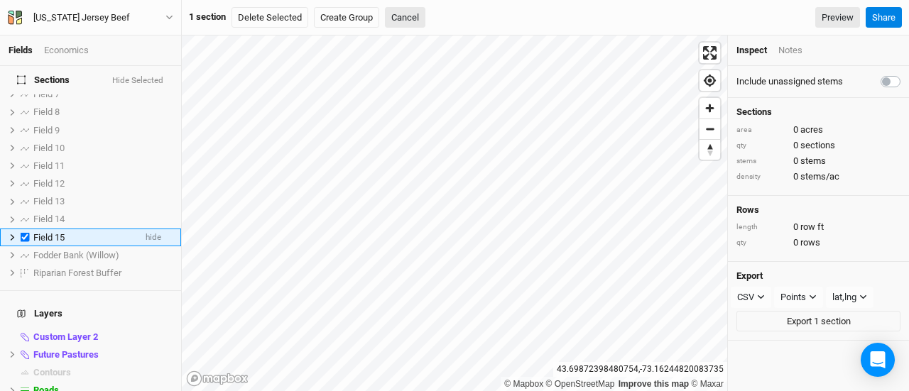
scroll to position [70, 0]
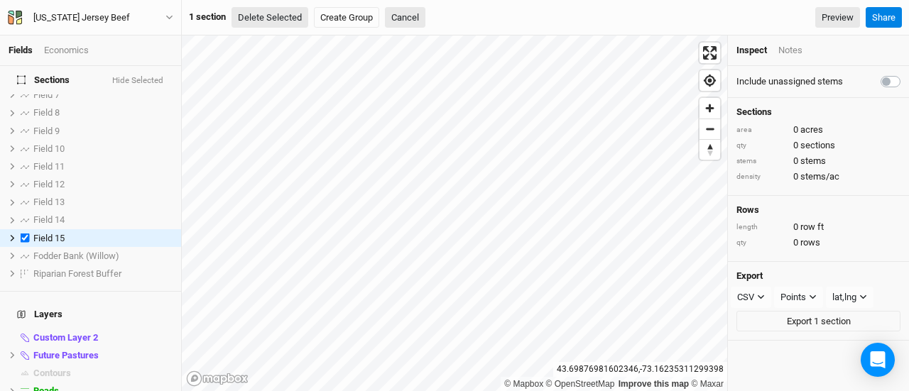
click at [279, 11] on button "Delete Selected" at bounding box center [269, 17] width 77 height 21
click at [432, 18] on button "Confirm" at bounding box center [429, 17] width 44 height 21
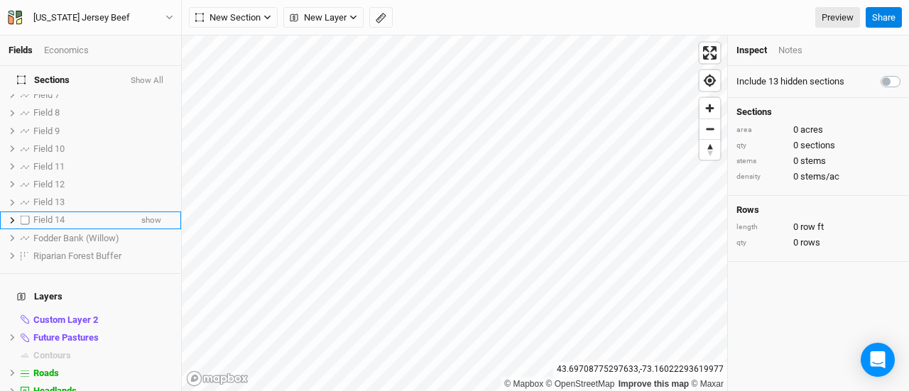
scroll to position [0, 0]
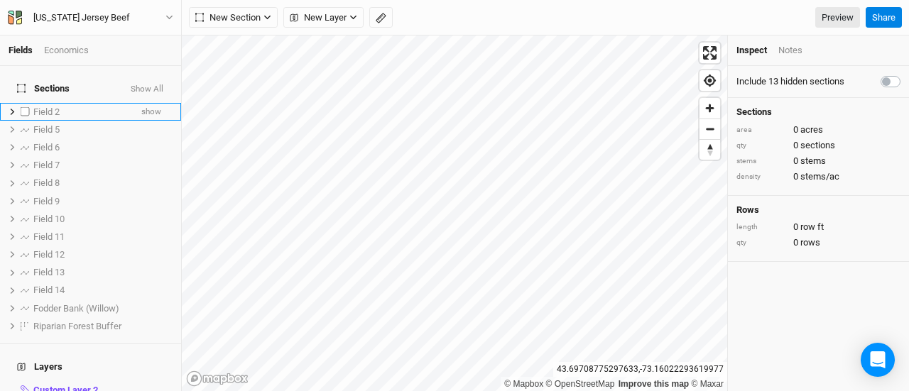
click at [21, 104] on label at bounding box center [25, 112] width 18 height 18
click at [21, 107] on input "checkbox" at bounding box center [25, 111] width 9 height 9
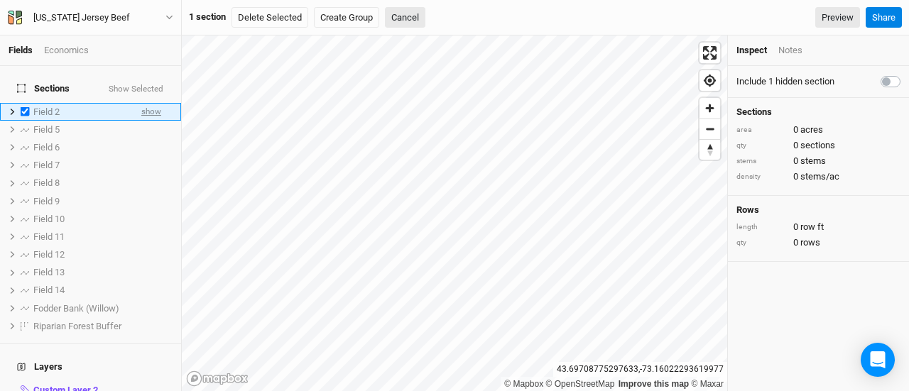
click at [146, 103] on span "show" at bounding box center [151, 112] width 20 height 18
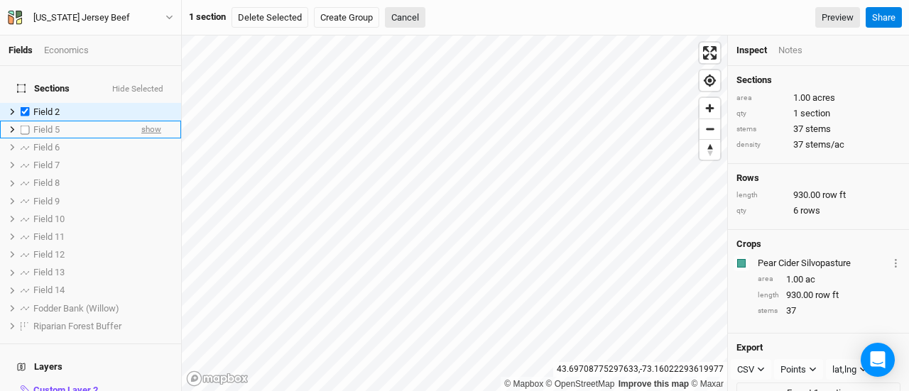
click at [142, 126] on span "show" at bounding box center [151, 130] width 20 height 18
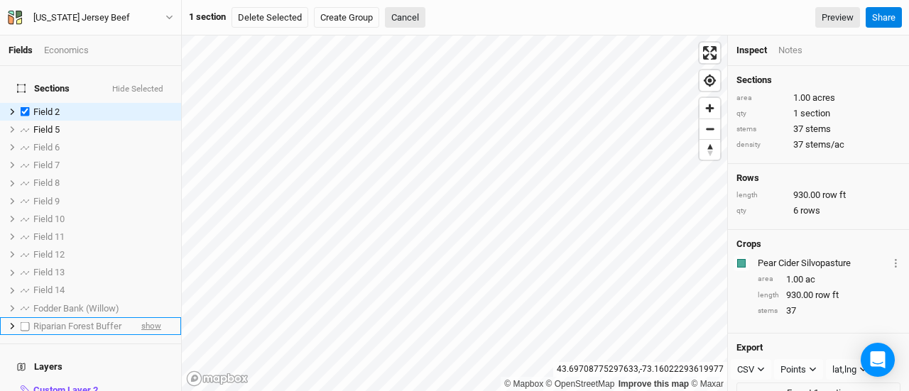
click at [143, 317] on span "show" at bounding box center [151, 326] width 20 height 18
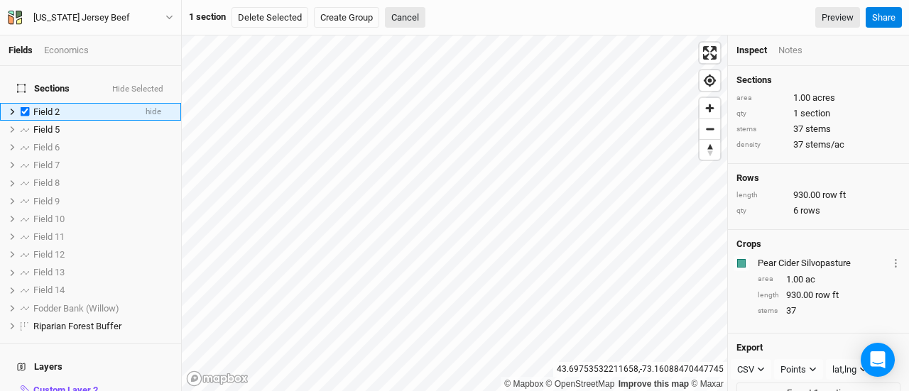
click at [26, 103] on label at bounding box center [25, 112] width 18 height 18
click at [26, 107] on input "checkbox" at bounding box center [25, 111] width 9 height 9
checkbox input "false"
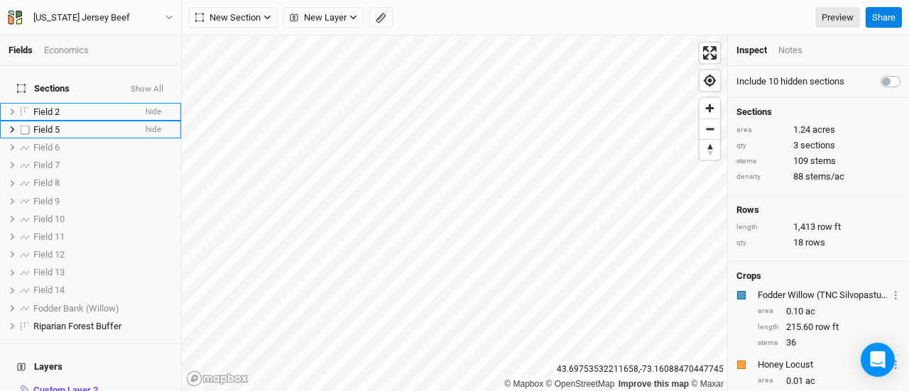
click at [28, 124] on label at bounding box center [25, 130] width 18 height 18
click at [28, 125] on input "checkbox" at bounding box center [25, 129] width 9 height 9
checkbox input "true"
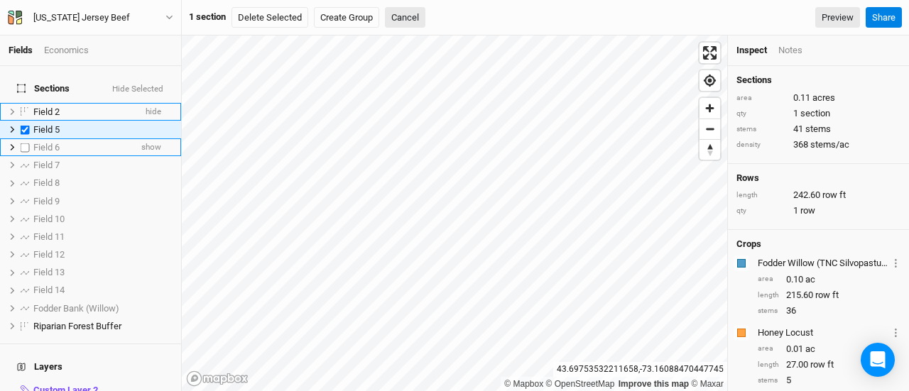
click at [27, 139] on label at bounding box center [25, 147] width 18 height 18
click at [27, 143] on input "checkbox" at bounding box center [25, 147] width 9 height 9
checkbox input "true"
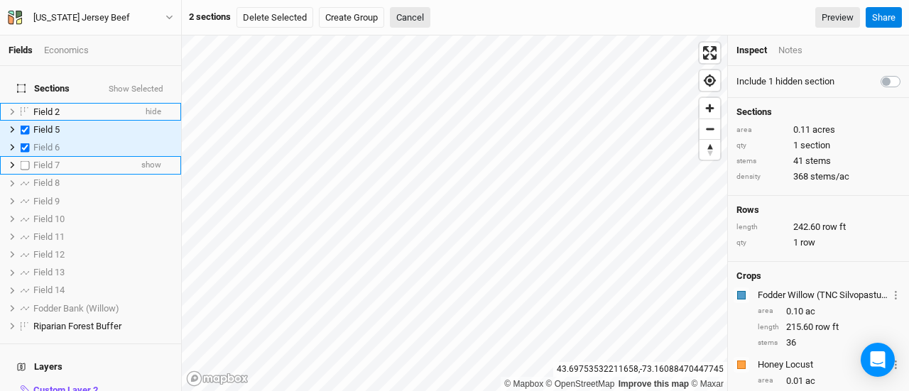
click at [27, 158] on label at bounding box center [25, 165] width 18 height 18
click at [27, 160] on input "checkbox" at bounding box center [25, 164] width 9 height 9
checkbox input "true"
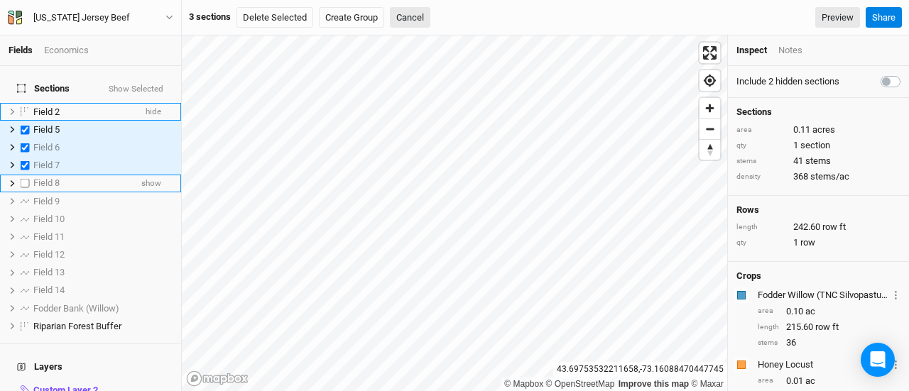
click at [27, 175] on label at bounding box center [25, 184] width 18 height 18
click at [27, 179] on input "checkbox" at bounding box center [25, 183] width 9 height 9
checkbox input "true"
click at [27, 192] on label at bounding box center [25, 201] width 18 height 18
click at [27, 197] on input "checkbox" at bounding box center [25, 201] width 9 height 9
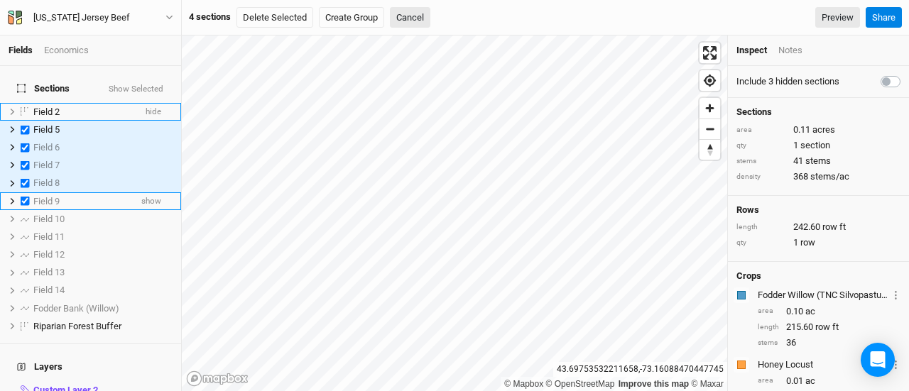
checkbox input "true"
click at [27, 210] on label at bounding box center [25, 219] width 18 height 18
click at [27, 214] on input "checkbox" at bounding box center [25, 218] width 9 height 9
checkbox input "true"
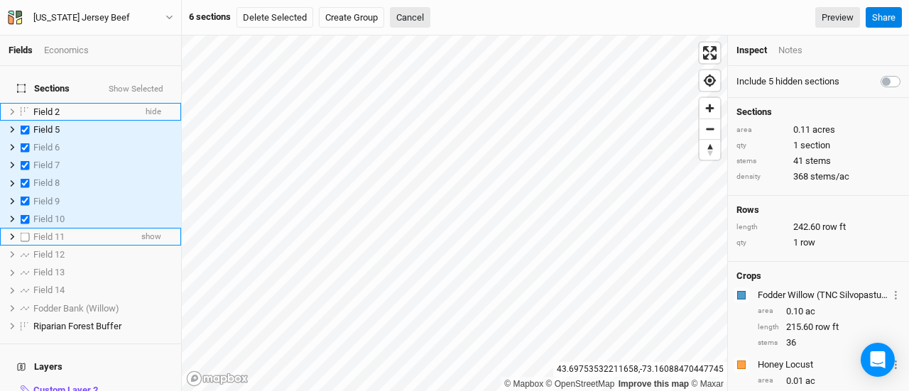
click at [27, 228] on label at bounding box center [25, 237] width 18 height 18
click at [27, 232] on input "checkbox" at bounding box center [25, 236] width 9 height 9
checkbox input "true"
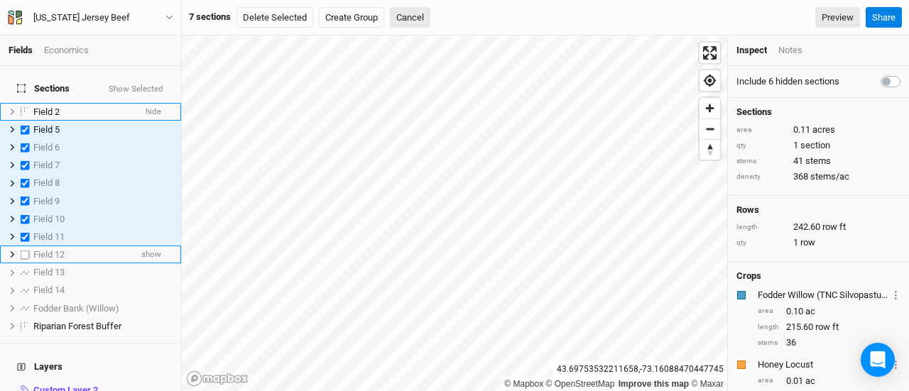
click at [27, 246] on label at bounding box center [25, 255] width 18 height 18
click at [27, 250] on input "checkbox" at bounding box center [25, 254] width 9 height 9
checkbox input "true"
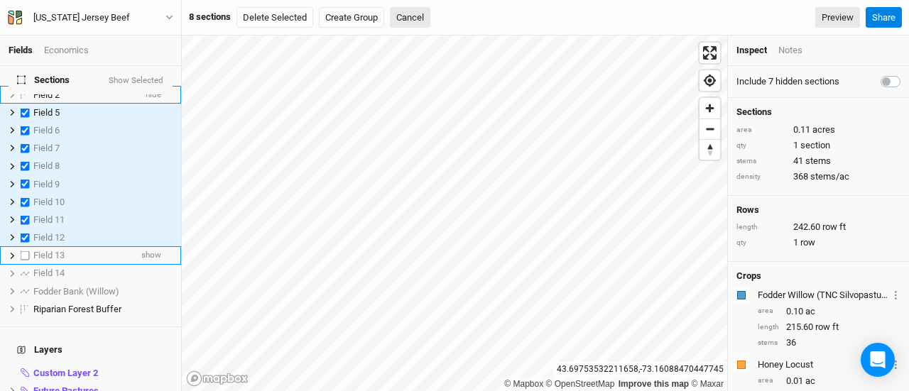
click at [29, 247] on label at bounding box center [25, 256] width 18 height 18
click at [29, 251] on input "checkbox" at bounding box center [25, 255] width 9 height 9
checkbox input "true"
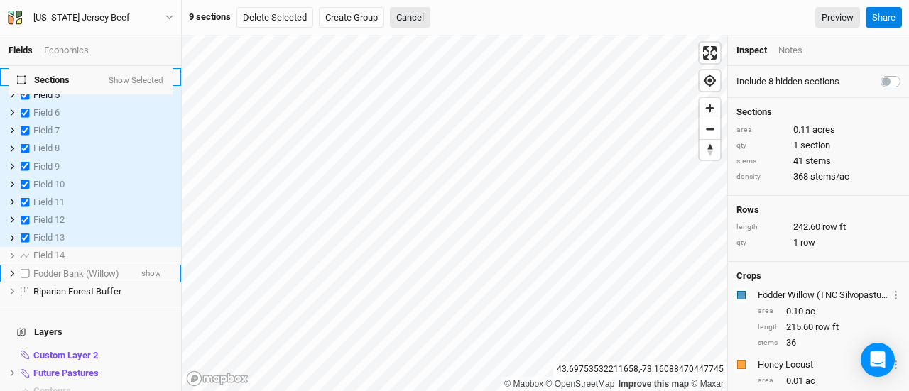
click at [29, 265] on label at bounding box center [25, 274] width 18 height 18
click at [29, 269] on input "checkbox" at bounding box center [25, 273] width 9 height 9
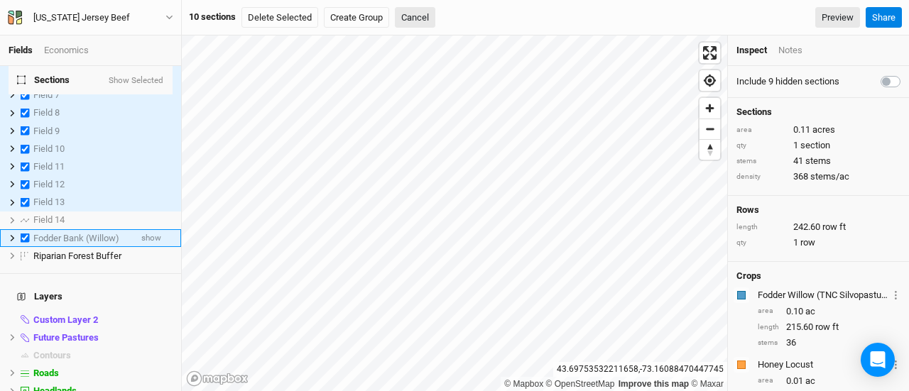
click at [26, 231] on label at bounding box center [25, 238] width 18 height 18
click at [26, 234] on input "checkbox" at bounding box center [25, 238] width 9 height 9
checkbox input "false"
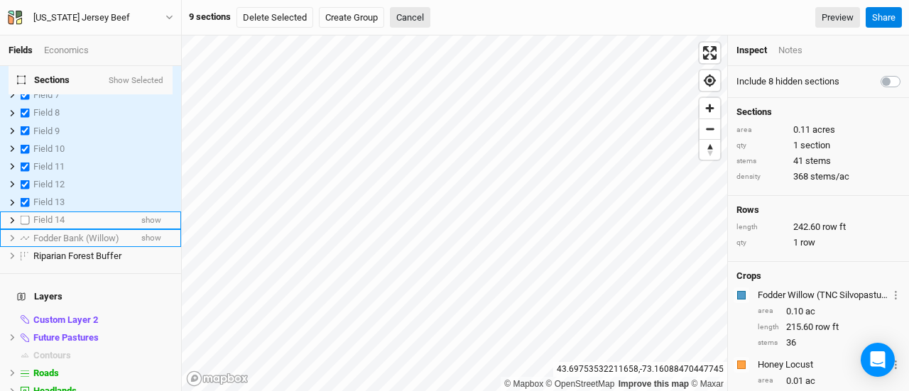
click at [26, 212] on label at bounding box center [25, 221] width 18 height 18
click at [26, 216] on input "checkbox" at bounding box center [25, 220] width 9 height 9
checkbox input "true"
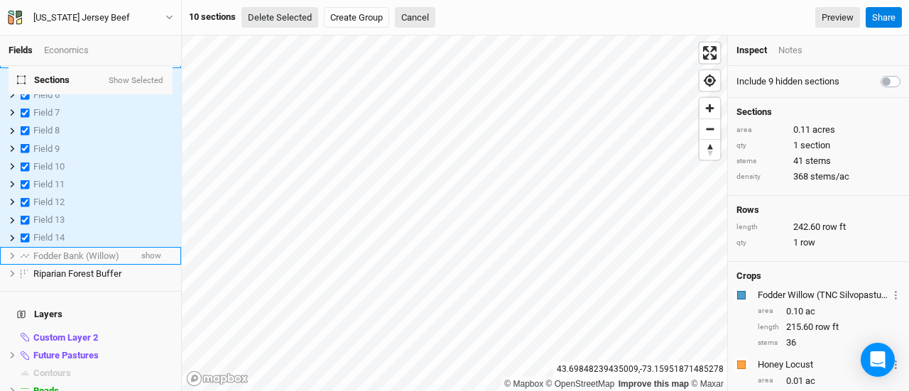
click at [297, 16] on button "Delete Selected" at bounding box center [279, 17] width 77 height 21
click at [427, 13] on button "Confirm" at bounding box center [439, 17] width 44 height 21
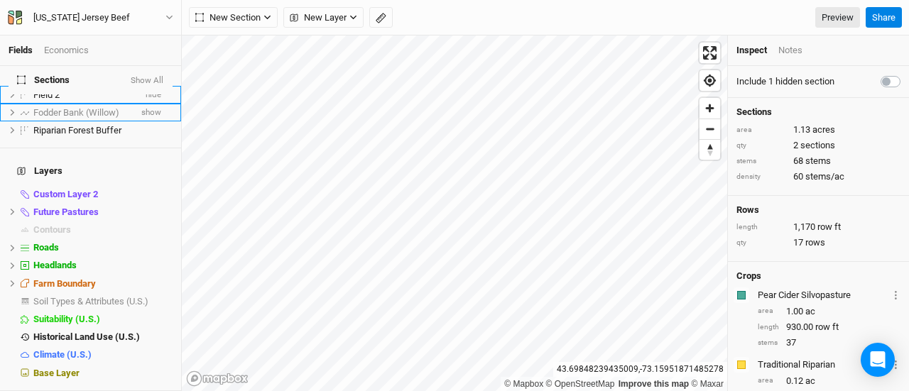
scroll to position [0, 0]
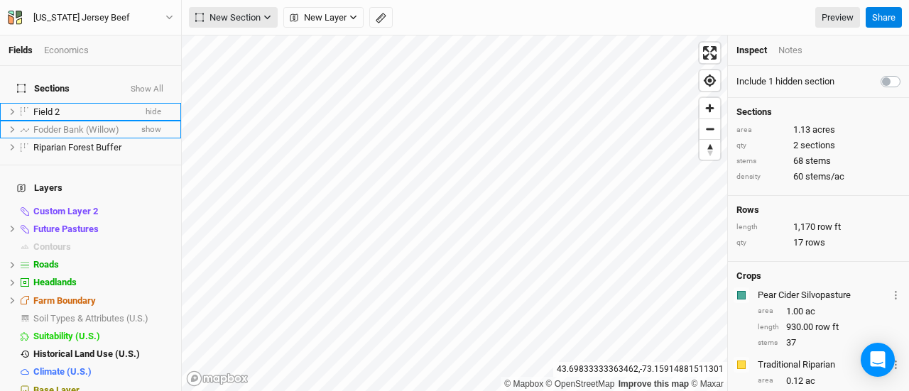
click at [247, 17] on span "New Section" at bounding box center [227, 18] width 65 height 14
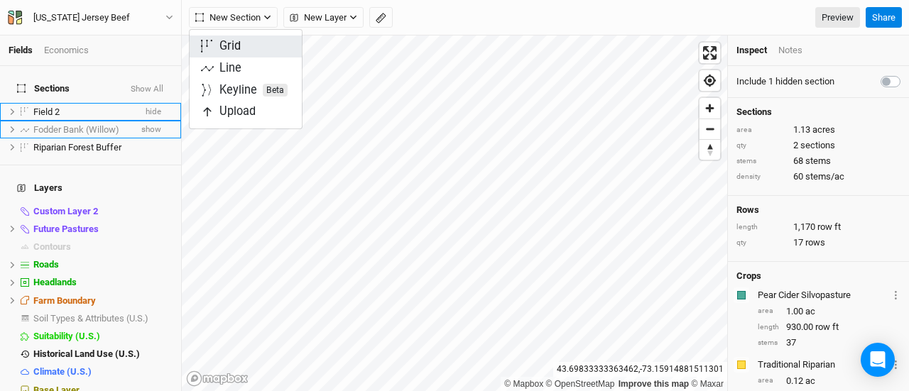
click at [246, 44] on button "Grid" at bounding box center [246, 46] width 112 height 22
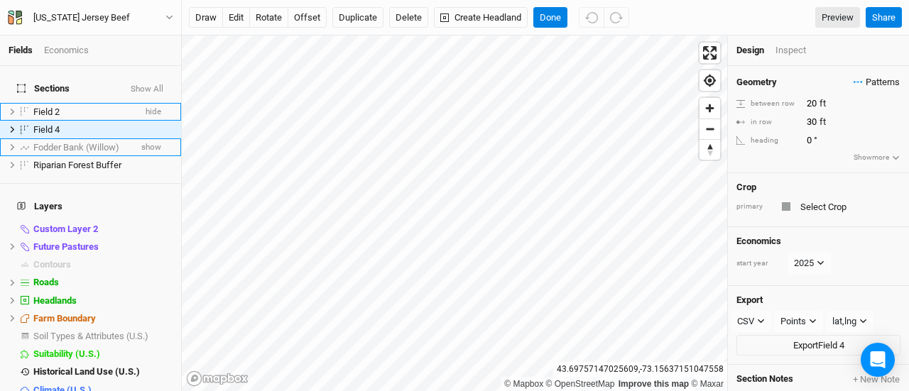
click at [860, 79] on span "Patterns" at bounding box center [876, 82] width 46 height 14
click at [829, 132] on button "VJB Silvo v2" at bounding box center [828, 130] width 73 height 22
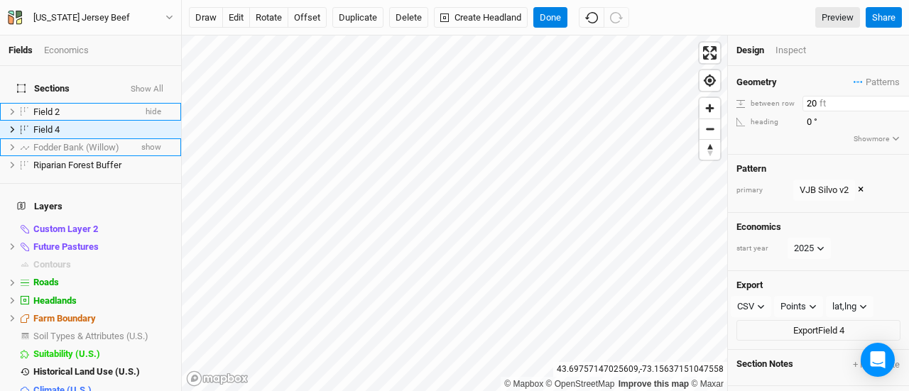
click at [811, 102] on input "20" at bounding box center [864, 104] width 124 height 16
type input "40"
click at [273, 15] on button "rotate" at bounding box center [268, 17] width 39 height 21
type input "7.5"
click at [549, 11] on button "Done" at bounding box center [550, 17] width 34 height 21
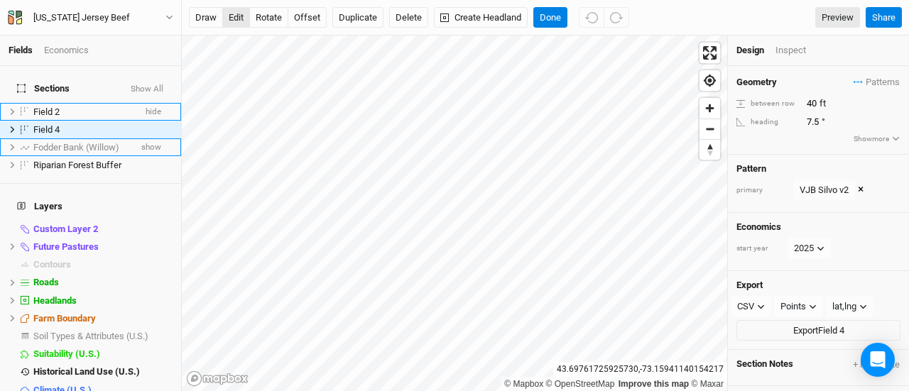
click at [231, 16] on button "edit" at bounding box center [236, 17] width 28 height 21
click at [274, 18] on button "rotate" at bounding box center [268, 17] width 39 height 21
type input "5.1"
click at [315, 12] on button "offset" at bounding box center [307, 17] width 39 height 21
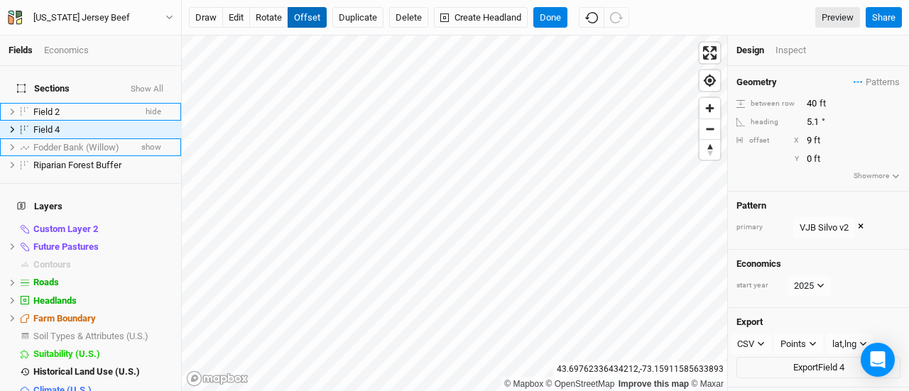
type input "10"
type input "-66"
click at [258, 15] on button "rotate" at bounding box center [268, 17] width 39 height 21
type input "5.2"
click at [478, 22] on button "Create Headland" at bounding box center [481, 17] width 94 height 21
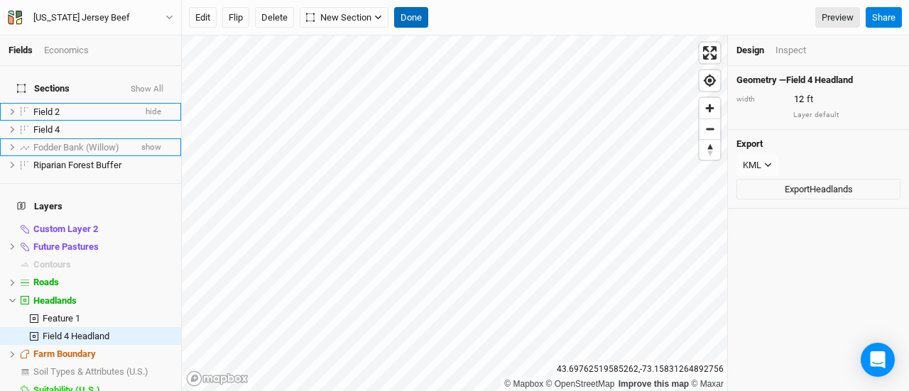
click at [406, 18] on button "Done" at bounding box center [411, 17] width 34 height 21
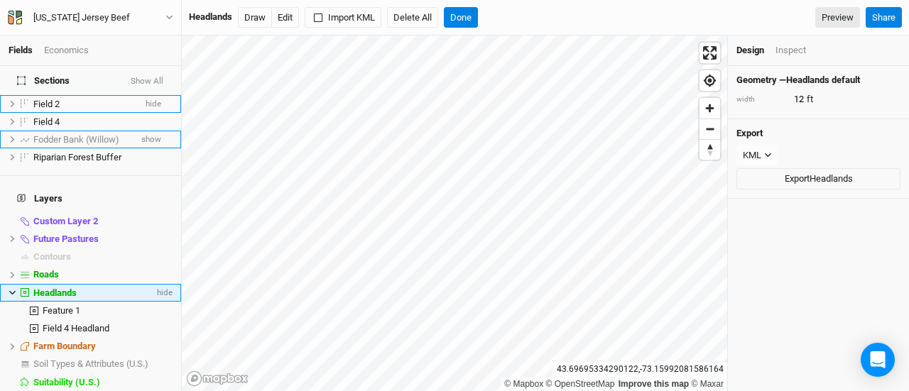
scroll to position [9, 0]
click at [60, 305] on span "Feature 1" at bounding box center [62, 310] width 38 height 11
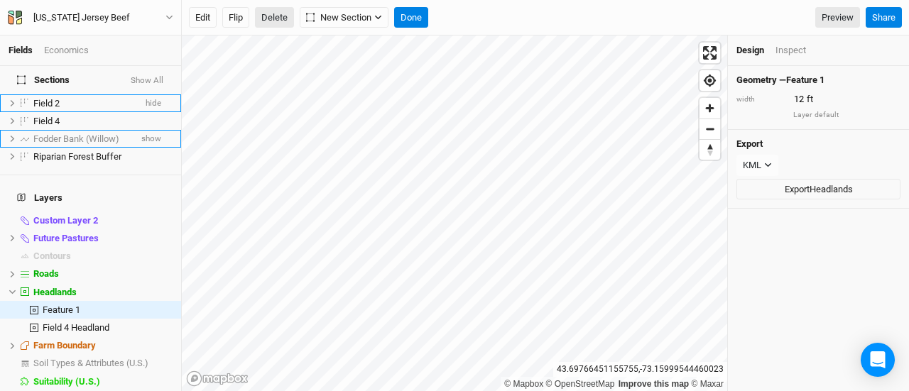
click at [271, 18] on button "Delete" at bounding box center [274, 17] width 39 height 21
click at [445, 13] on button "Confirm" at bounding box center [430, 17] width 44 height 21
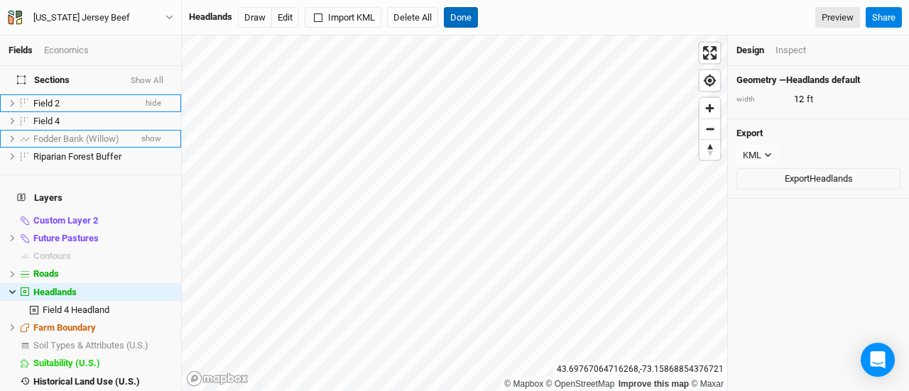
click at [454, 15] on button "Done" at bounding box center [461, 17] width 34 height 21
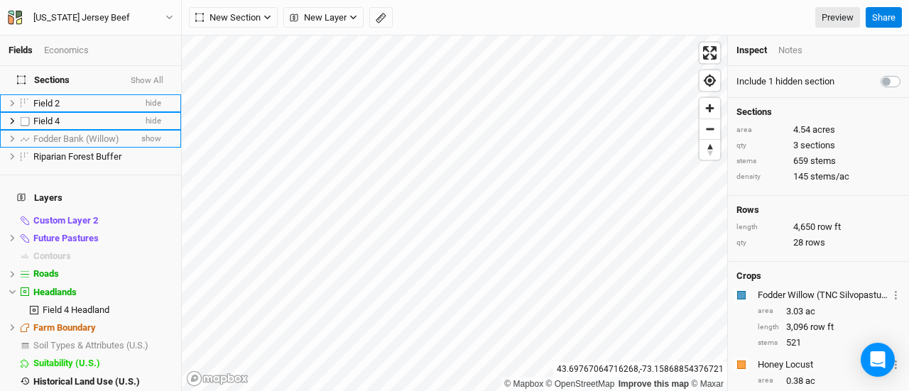
scroll to position [0, 0]
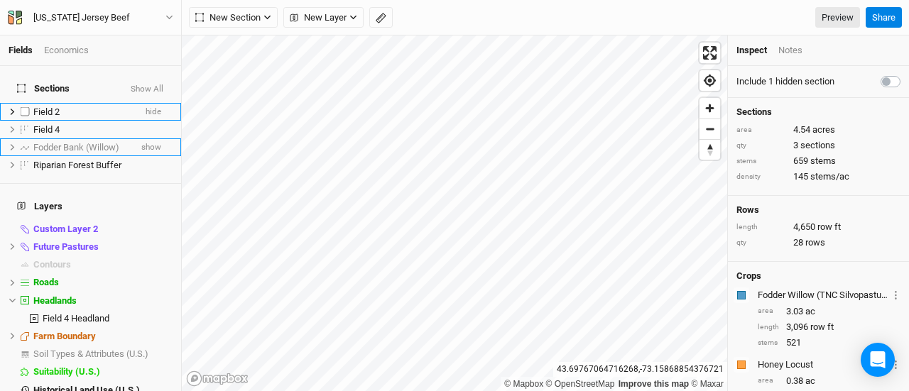
click at [48, 106] on span "Field 2" at bounding box center [46, 111] width 26 height 11
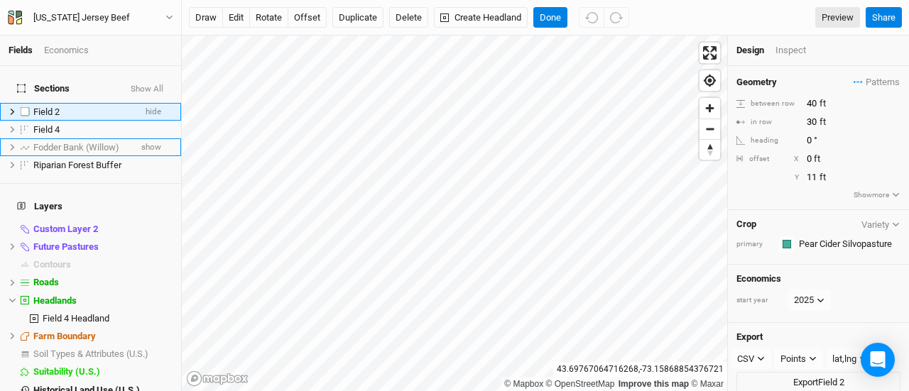
click at [51, 106] on span "Field 2" at bounding box center [46, 111] width 26 height 11
click at [51, 106] on input "Field 2" at bounding box center [80, 112] width 96 height 13
type input "Pear Cider Silvopasture"
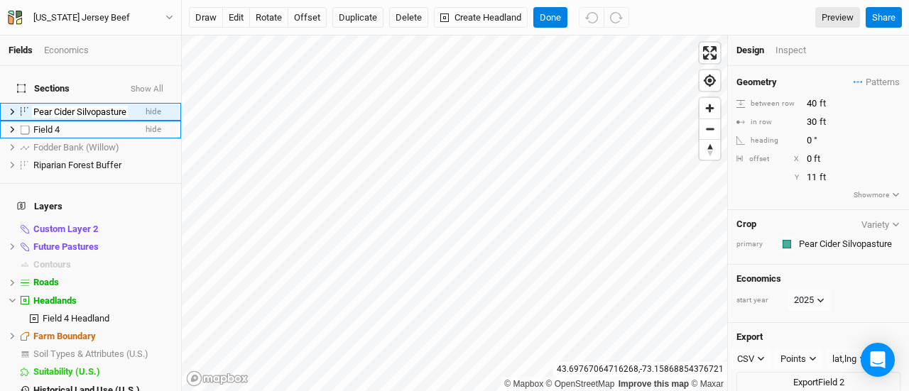
click at [54, 123] on ul "Pear Cider Silvopasture hide Field 4 hide Fodder Bank (Willow) show Riparian Fo…" at bounding box center [90, 139] width 181 height 72
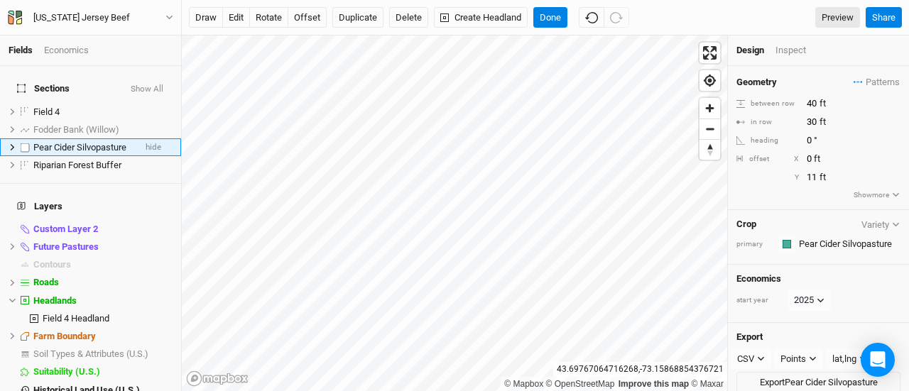
click at [62, 144] on li "Pear Cider Silvopasture hide" at bounding box center [90, 147] width 181 height 18
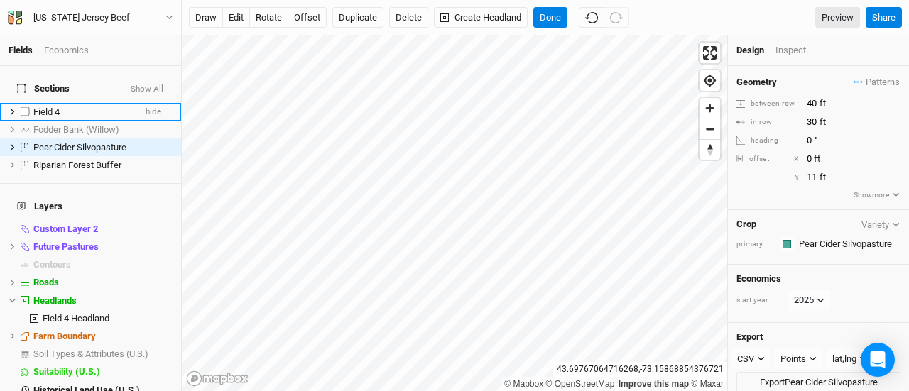
click at [50, 106] on span "Field 4" at bounding box center [46, 111] width 26 height 11
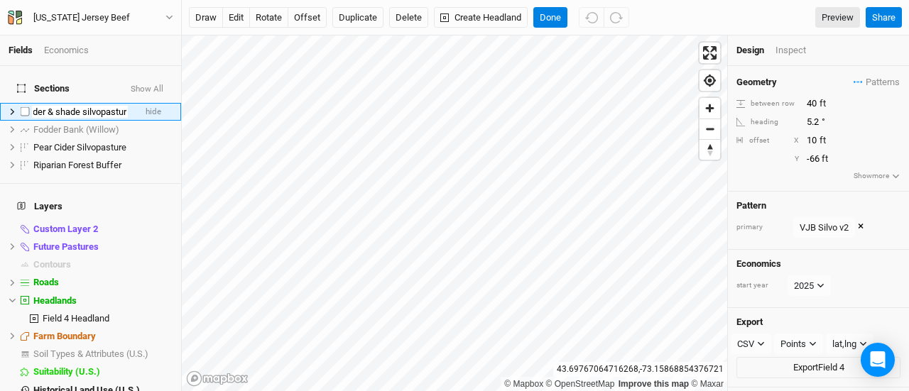
type input "Fodder & shade silvopasture"
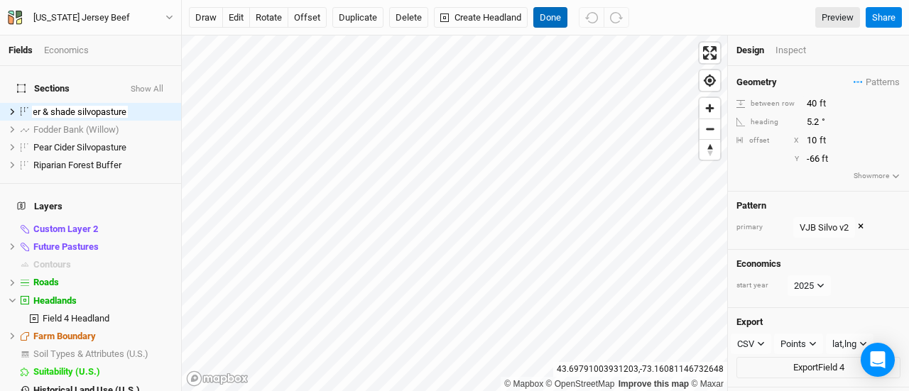
click at [535, 21] on button "Done" at bounding box center [550, 17] width 34 height 21
